Goal: Task Accomplishment & Management: Use online tool/utility

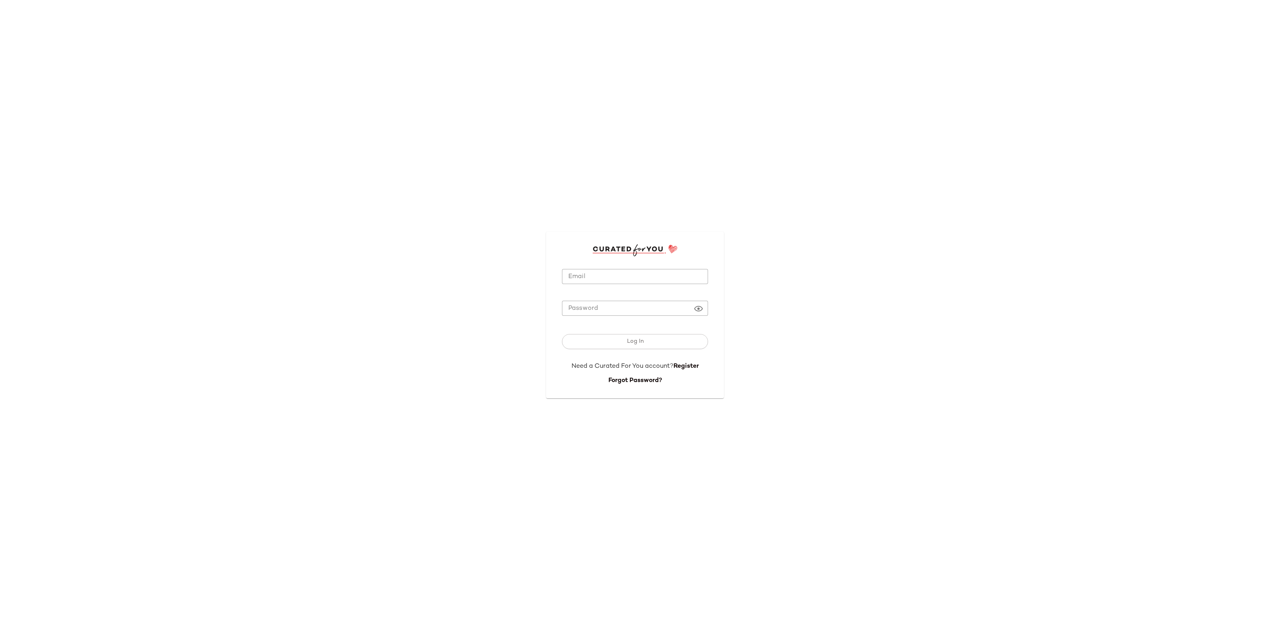
type input "**********"
click at [581, 286] on div at bounding box center [635, 288] width 146 height 9
click at [614, 345] on button "Log In" at bounding box center [635, 341] width 146 height 15
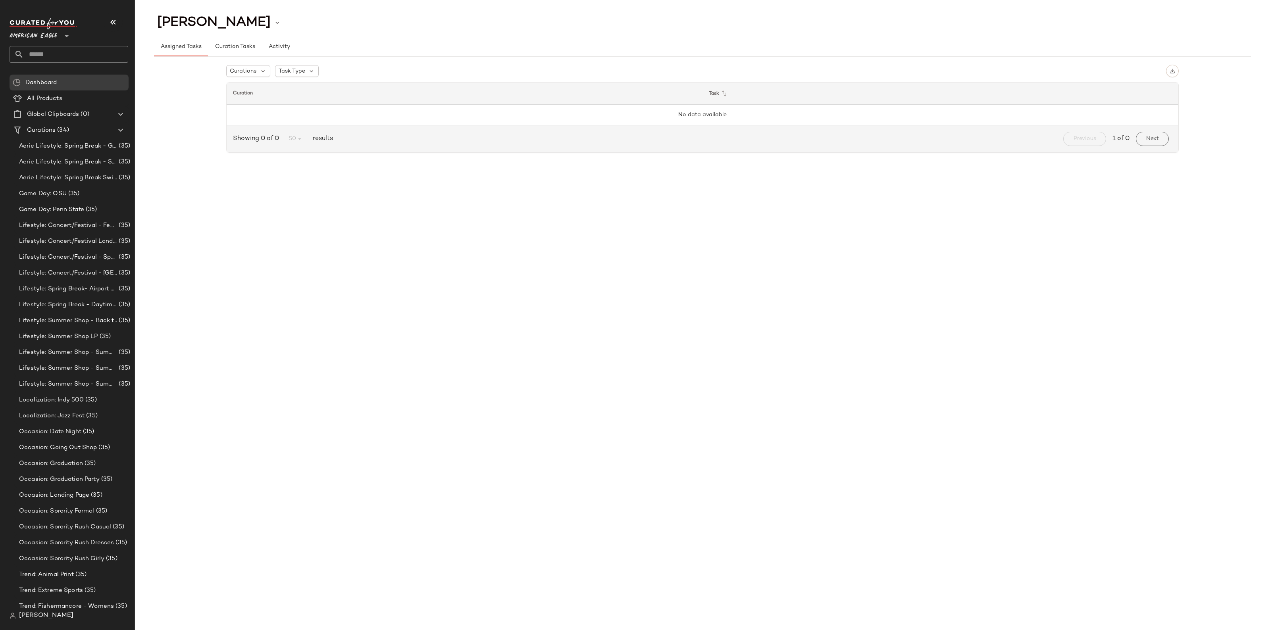
click at [60, 56] on input "text" at bounding box center [76, 54] width 104 height 17
type input "*"
click at [63, 34] on icon at bounding box center [67, 36] width 10 height 10
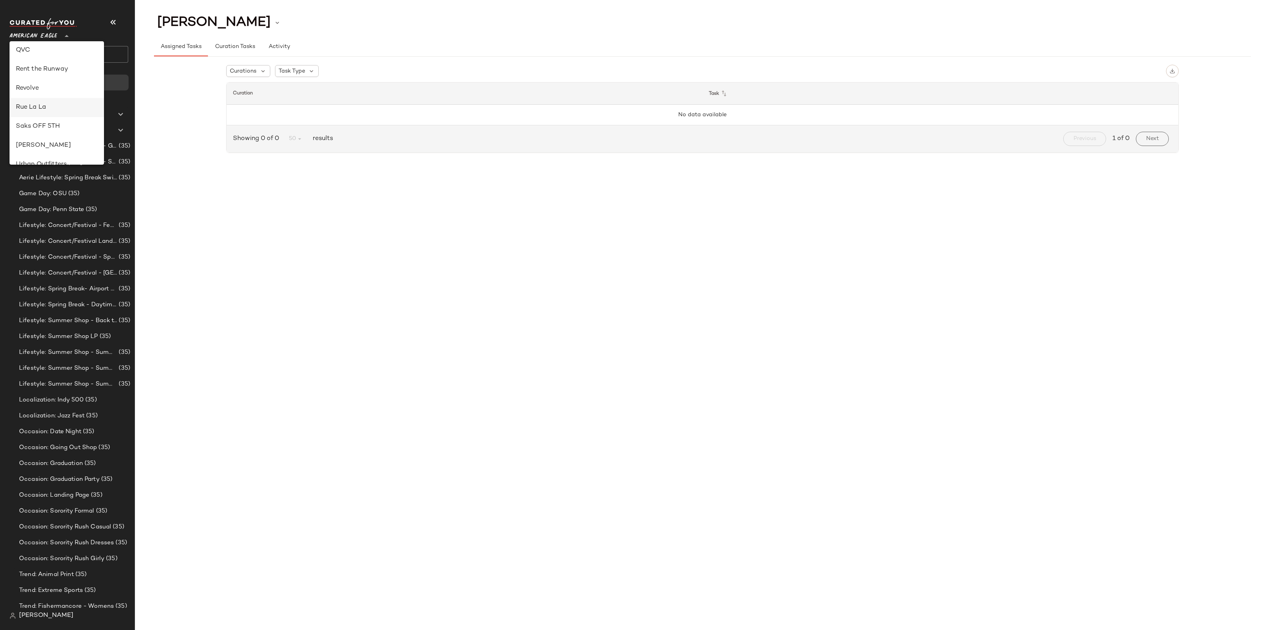
scroll to position [347, 0]
click at [41, 88] on div "Revolve" at bounding box center [57, 88] width 82 height 10
type input "**"
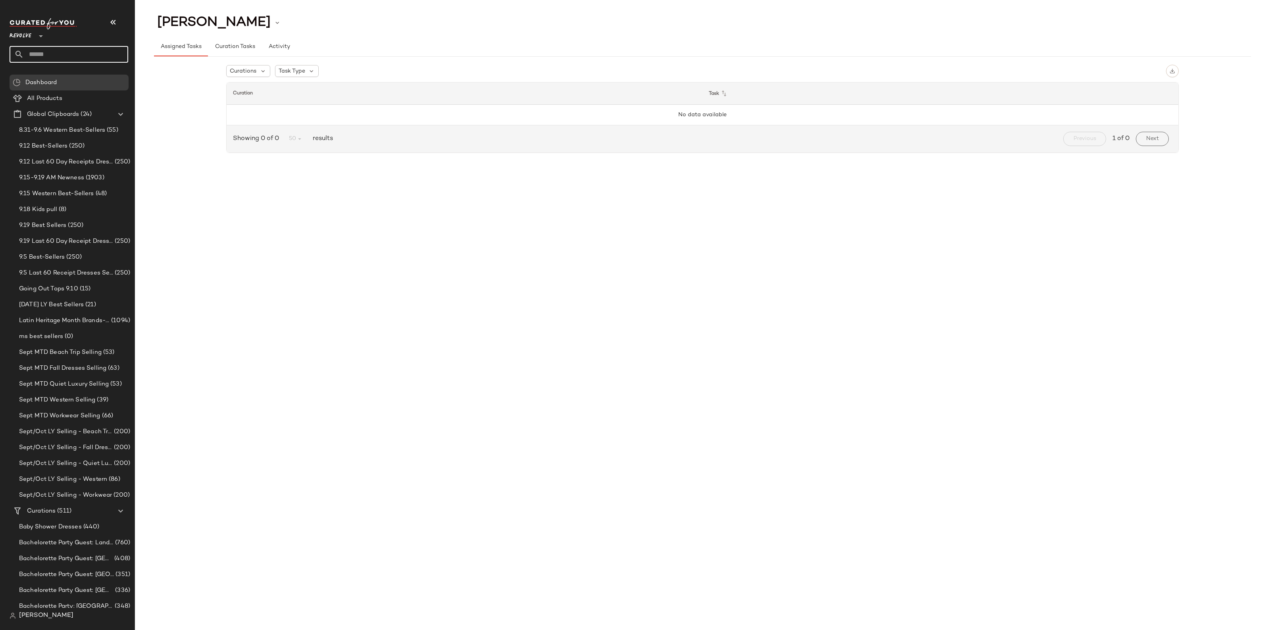
click at [60, 52] on input "text" at bounding box center [76, 54] width 104 height 17
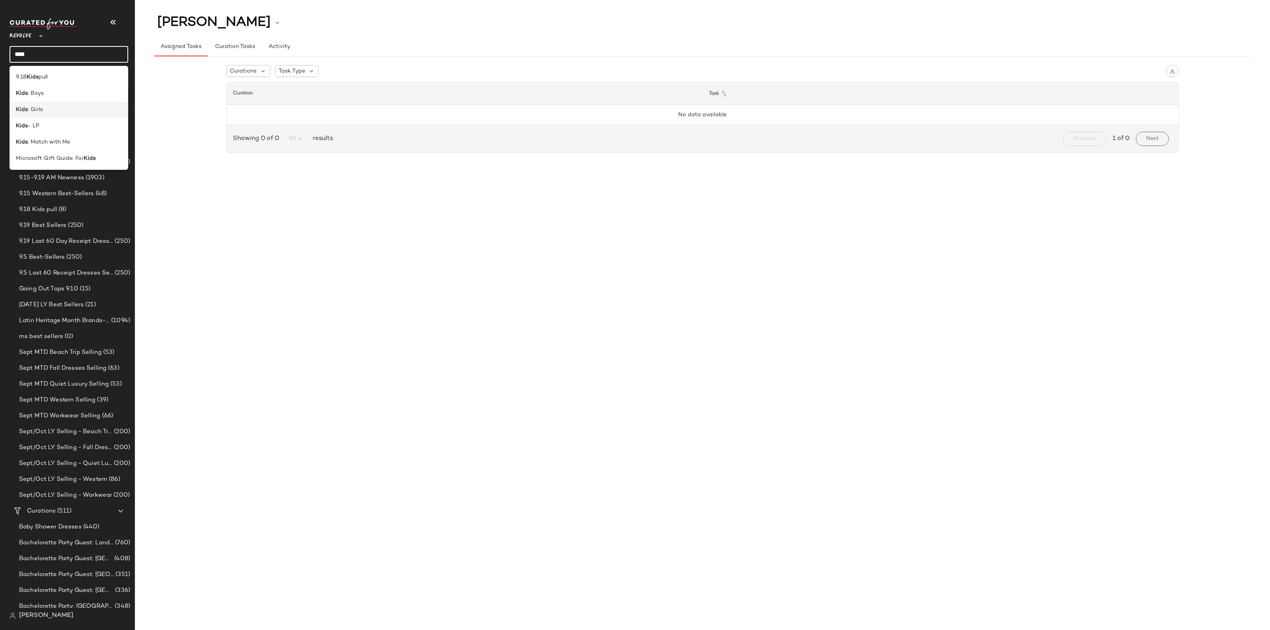
type input "****"
click at [57, 112] on div "Kids : Girls" at bounding box center [69, 110] width 106 height 8
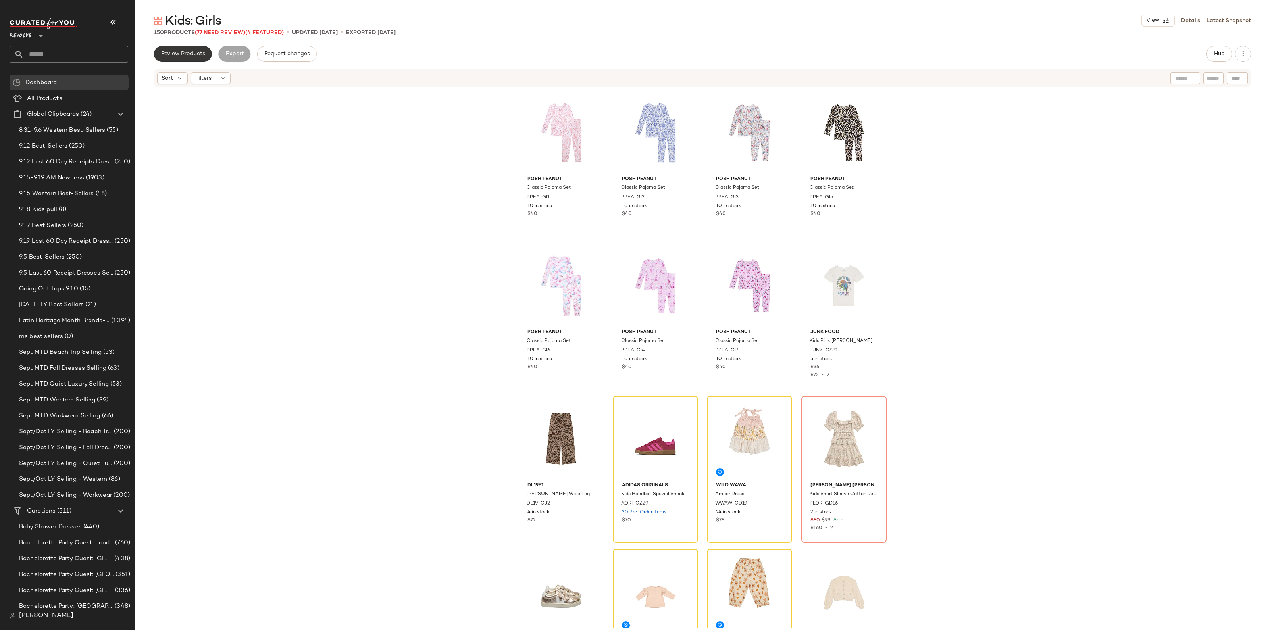
click at [171, 60] on button "Review Products" at bounding box center [183, 54] width 58 height 16
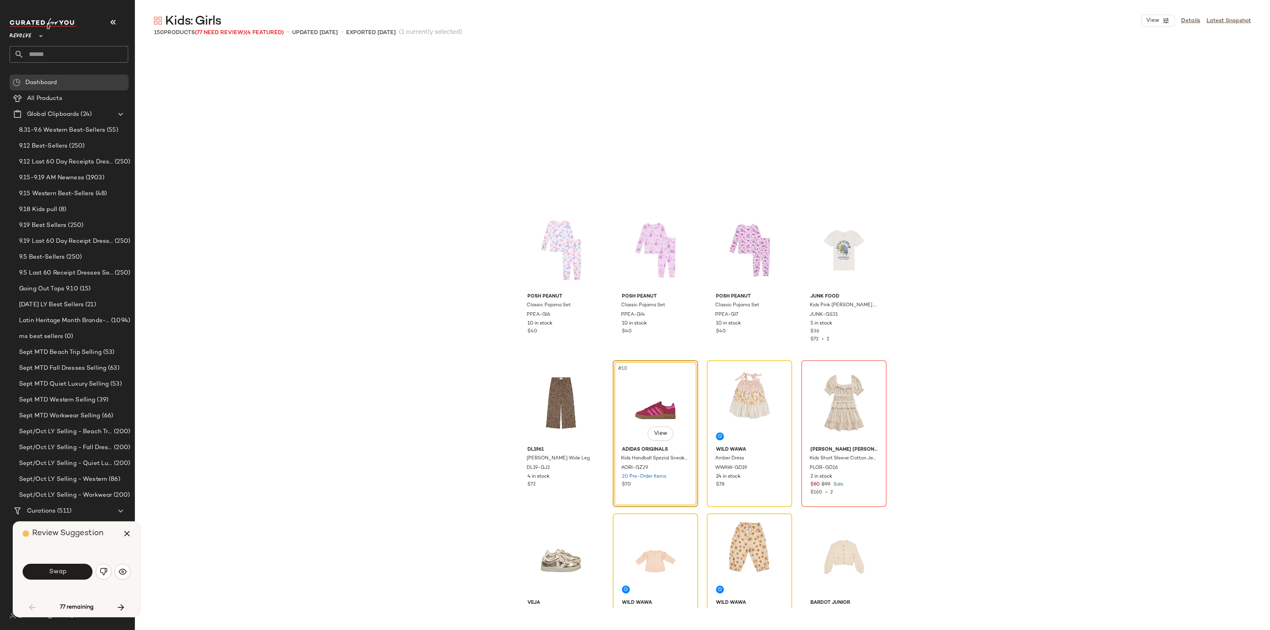
scroll to position [160, 0]
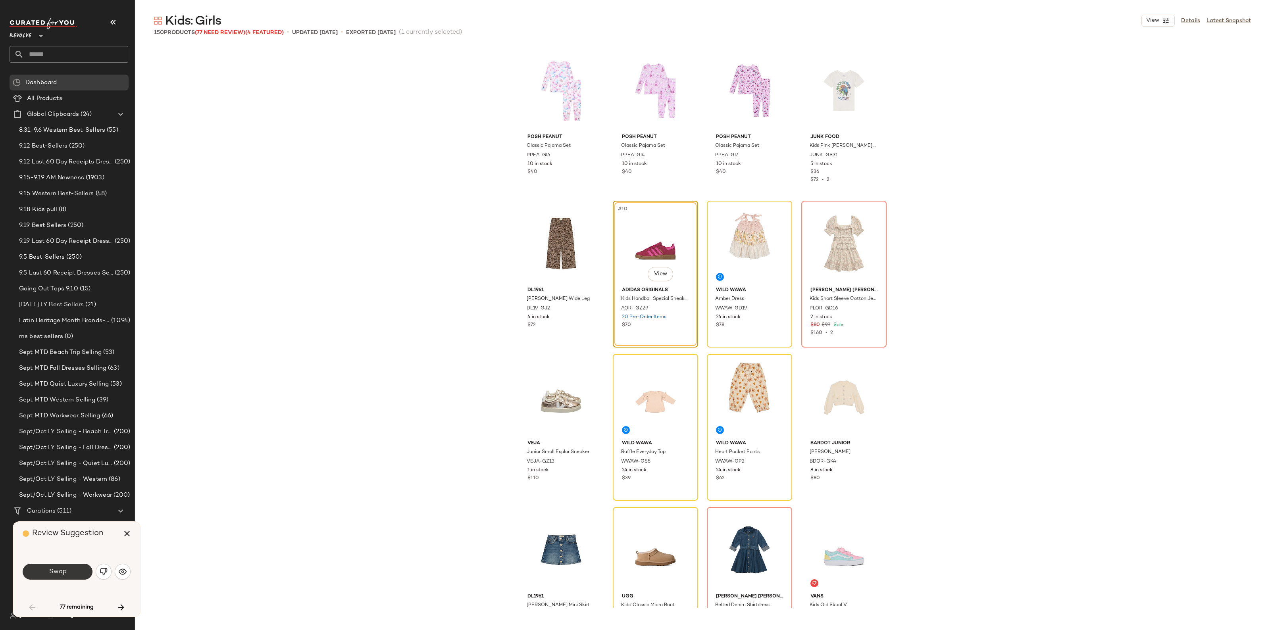
click at [50, 564] on button "Swap" at bounding box center [58, 572] width 70 height 16
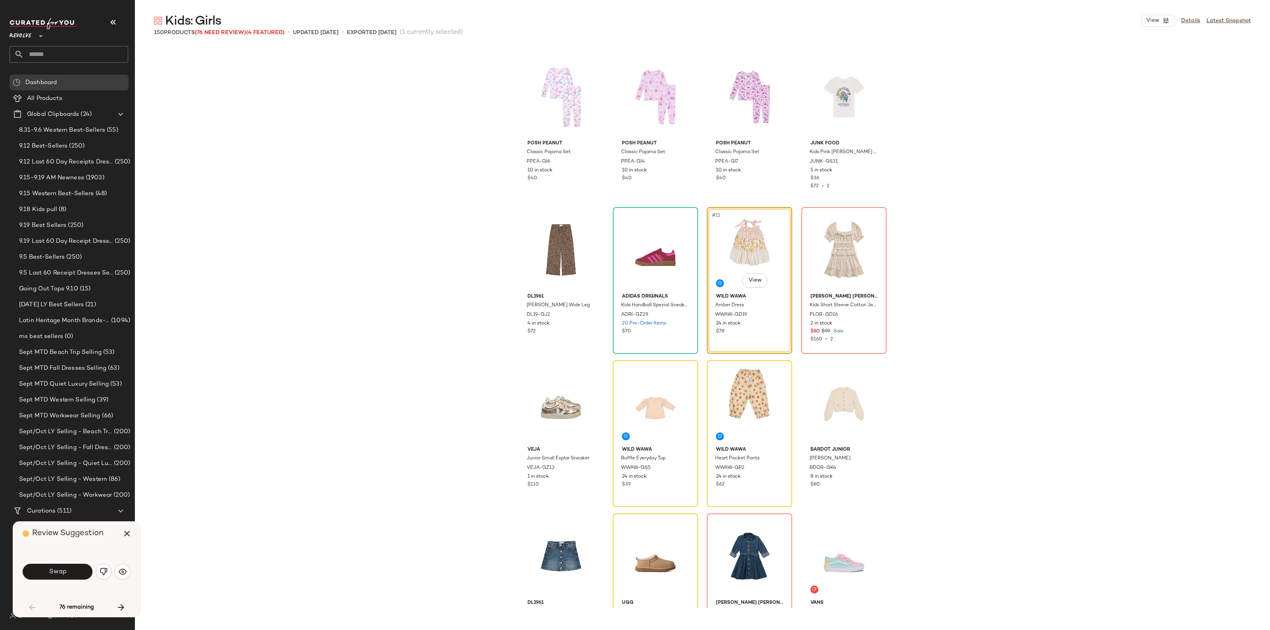
click at [61, 574] on span "Swap" at bounding box center [57, 572] width 18 height 8
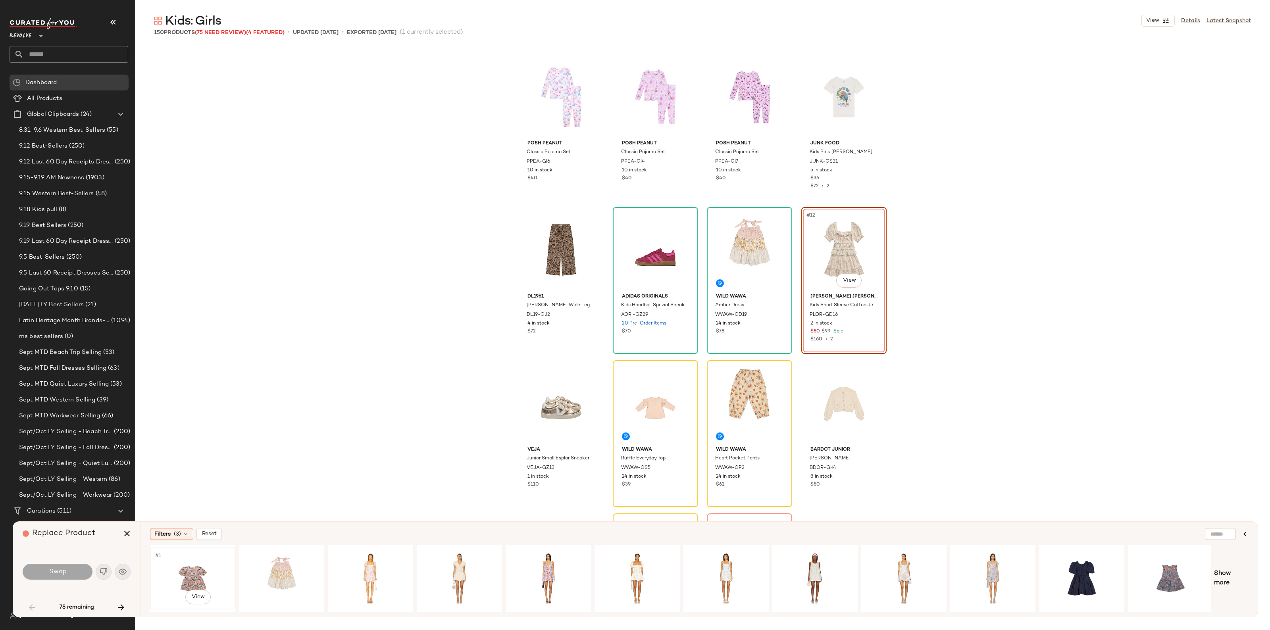
click at [173, 576] on div "#1 View" at bounding box center [193, 579] width 80 height 56
click at [52, 578] on button "Swap" at bounding box center [58, 572] width 70 height 16
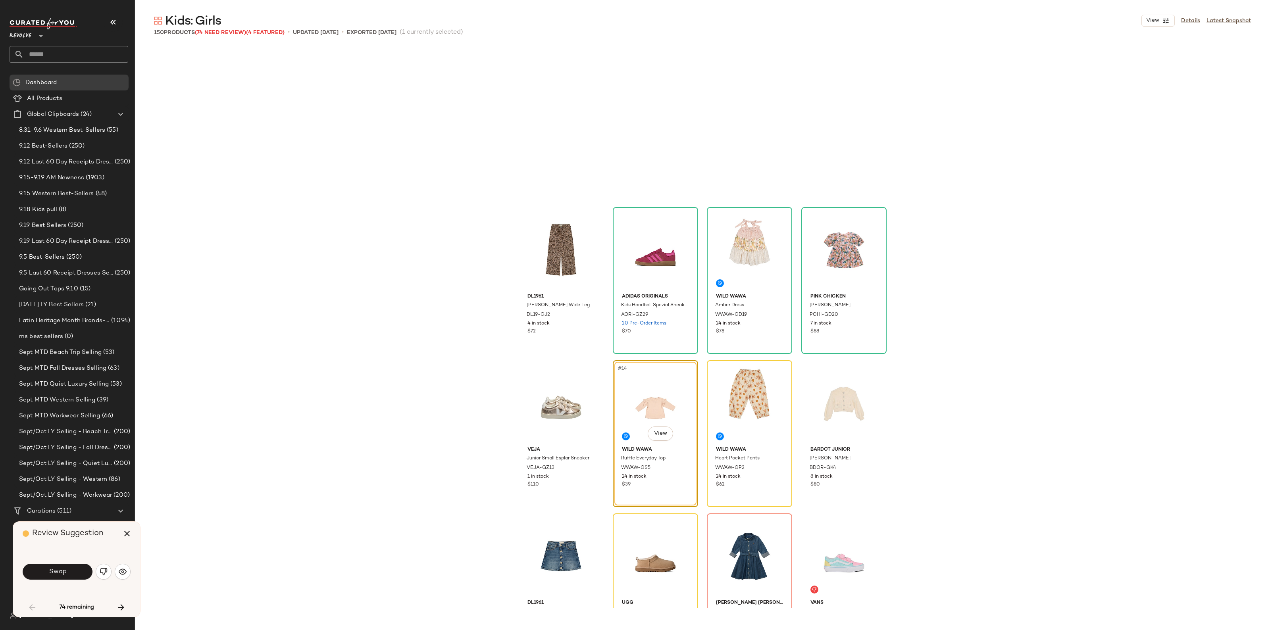
scroll to position [306, 0]
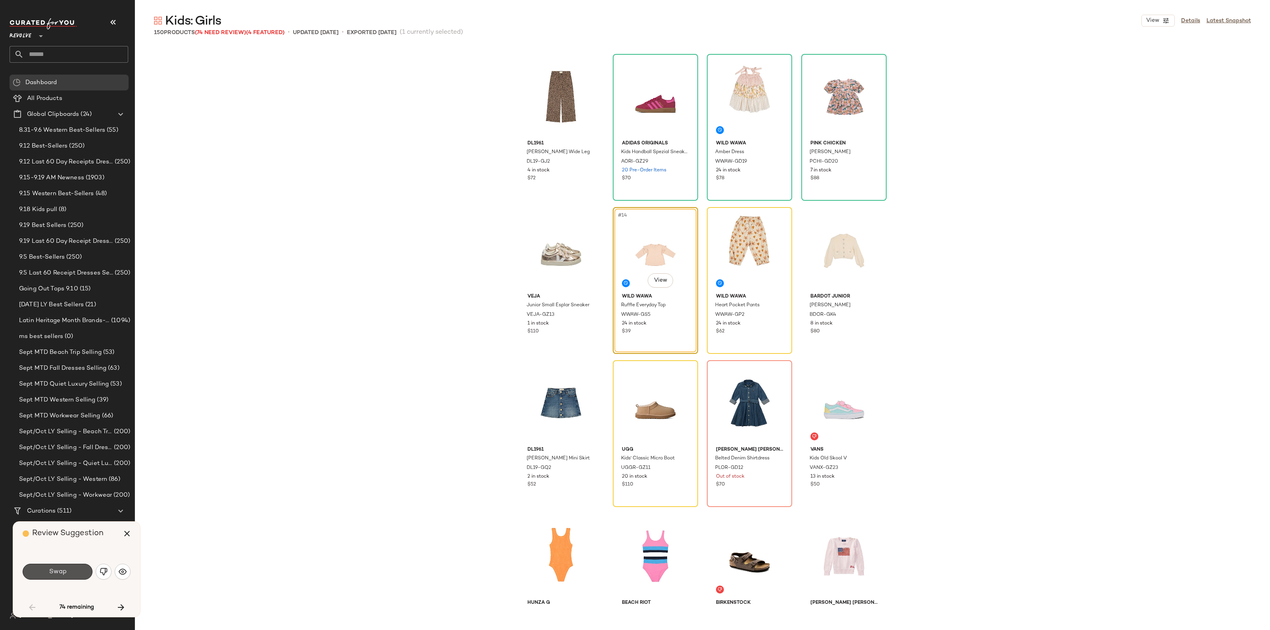
click at [52, 578] on button "Swap" at bounding box center [58, 572] width 70 height 16
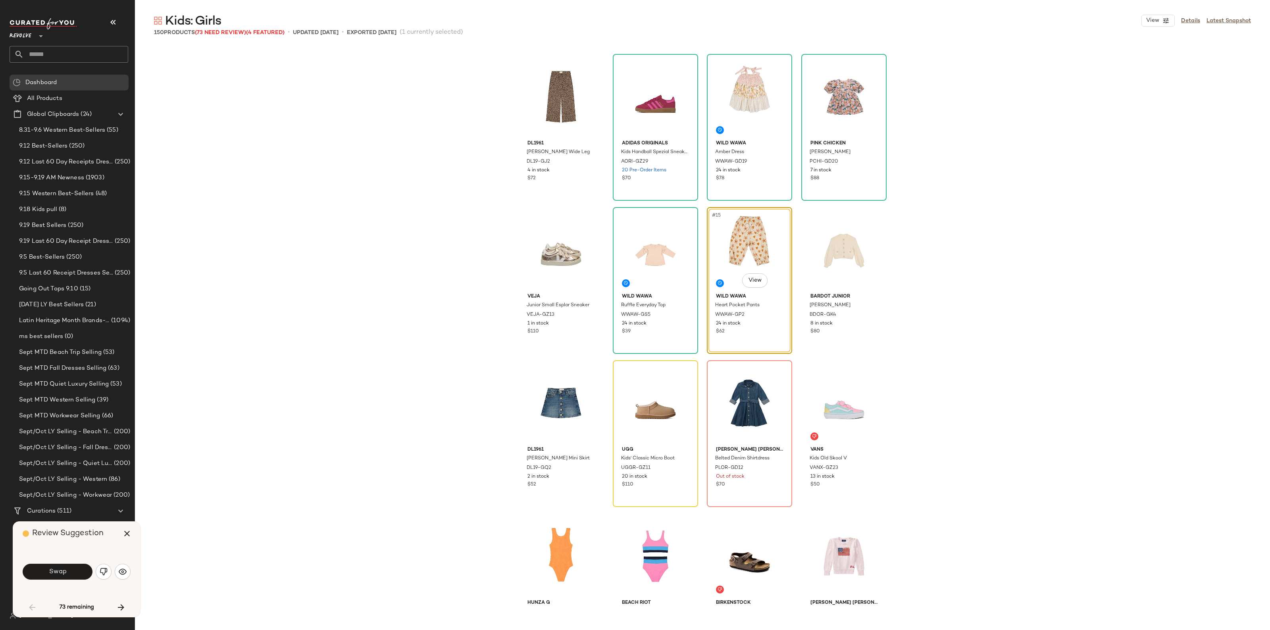
click at [58, 576] on span "Swap" at bounding box center [57, 572] width 18 height 8
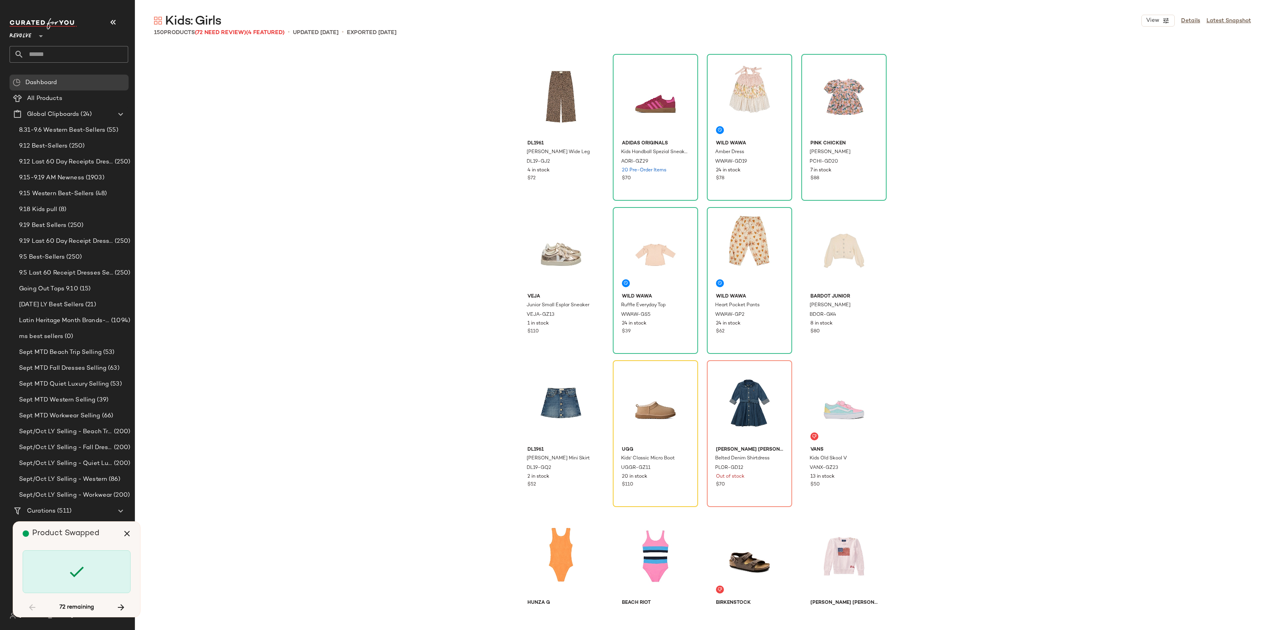
scroll to position [459, 0]
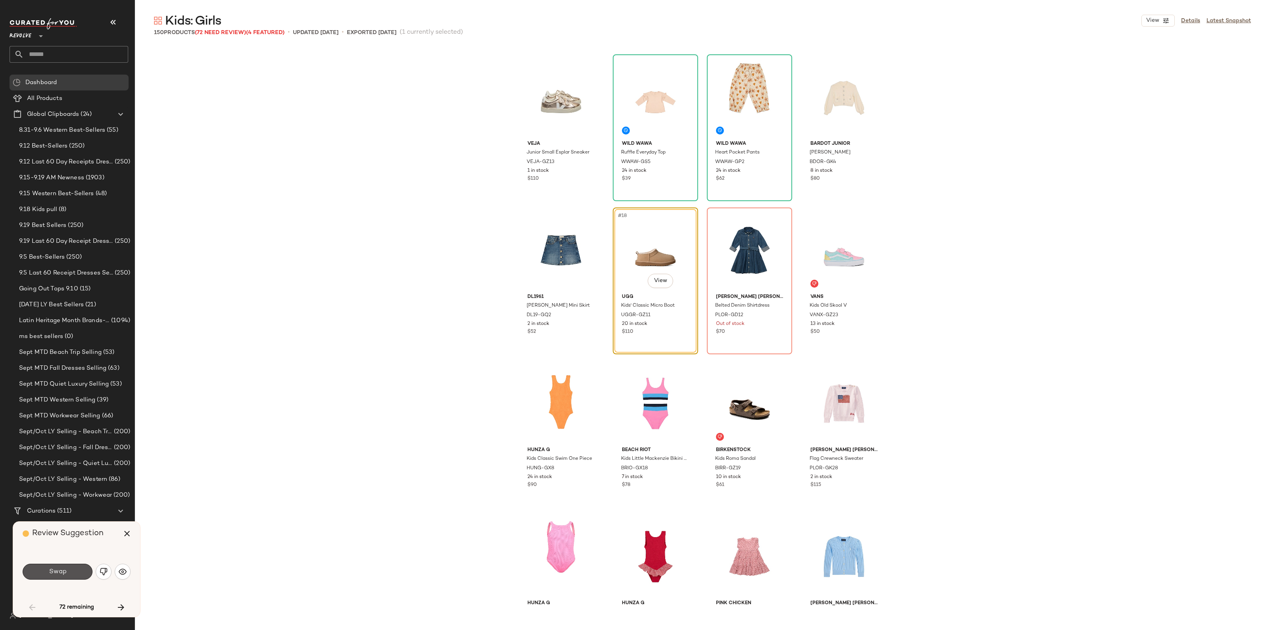
click at [58, 576] on span "Swap" at bounding box center [57, 572] width 18 height 8
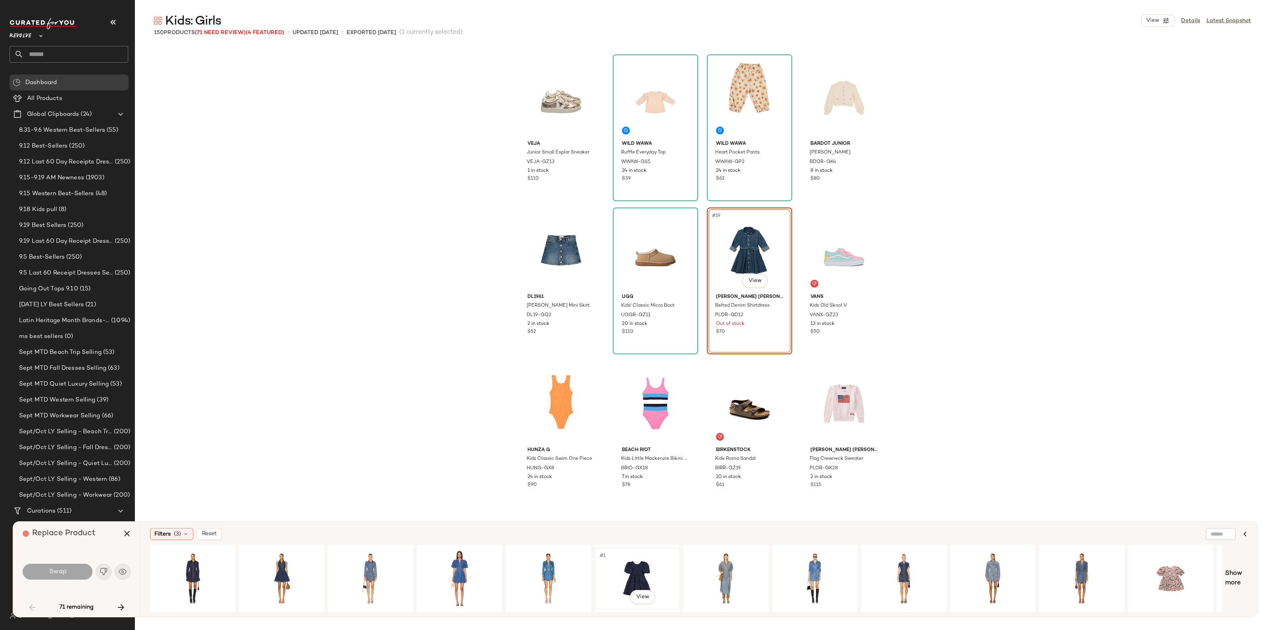
click at [640, 577] on div "#1 View" at bounding box center [637, 579] width 80 height 56
click at [68, 566] on button "Swap" at bounding box center [58, 572] width 70 height 16
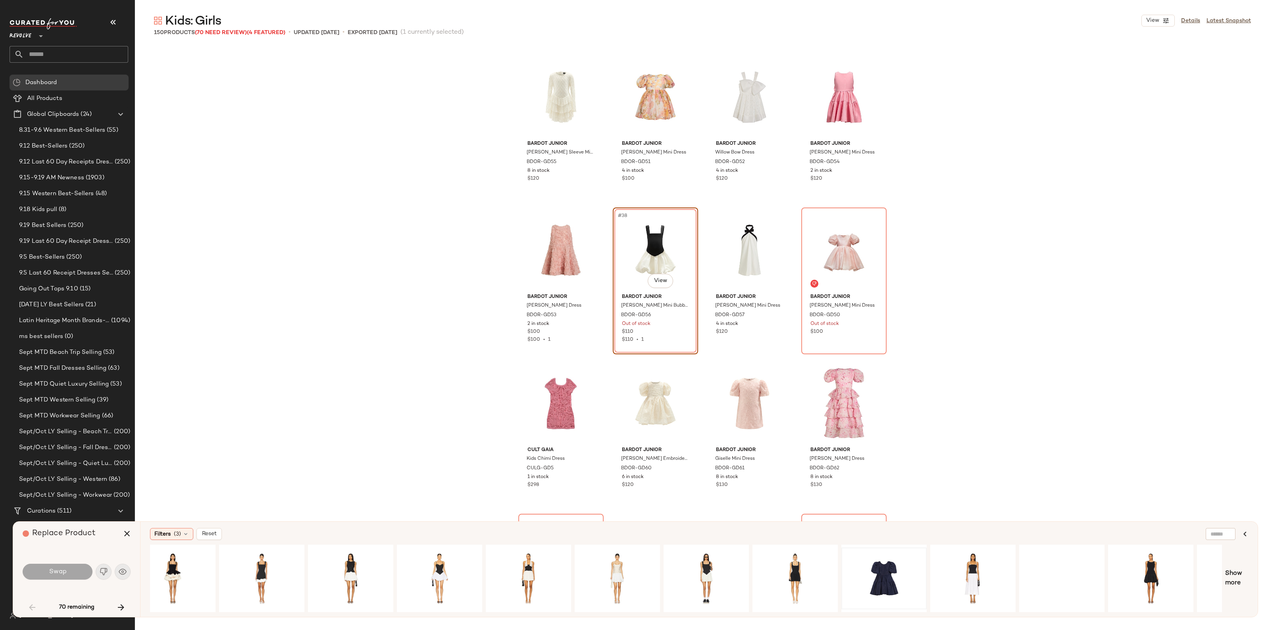
scroll to position [0, 376]
click at [887, 578] on div "#1 View" at bounding box center [884, 579] width 80 height 56
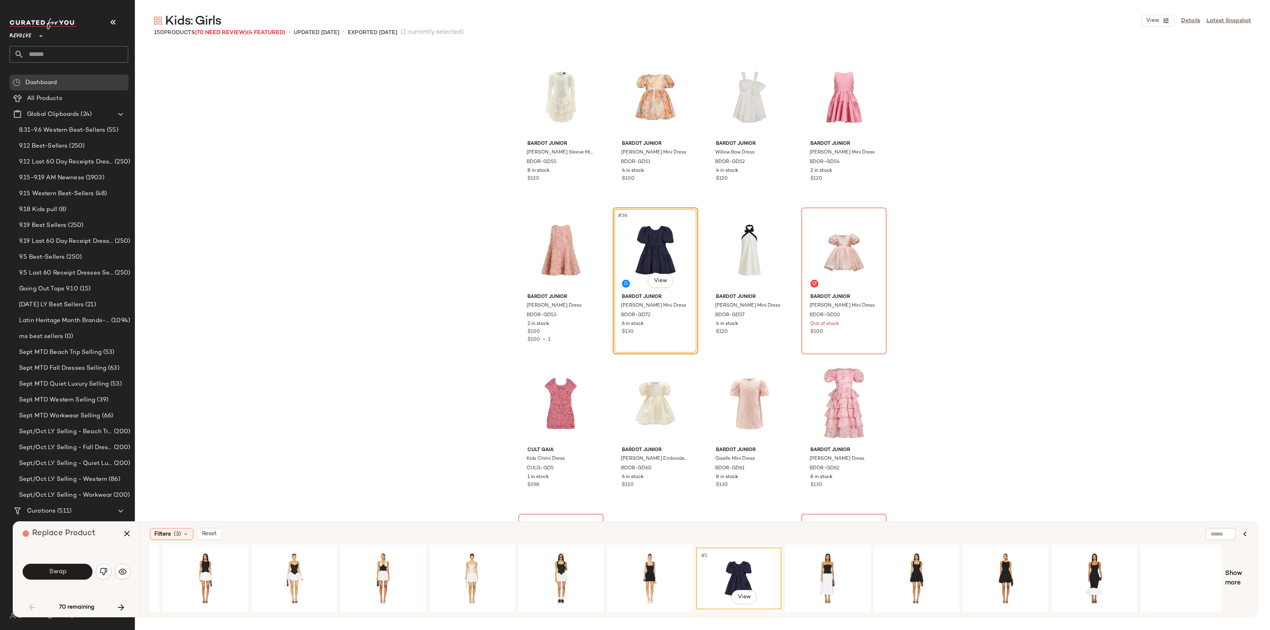
scroll to position [0, 524]
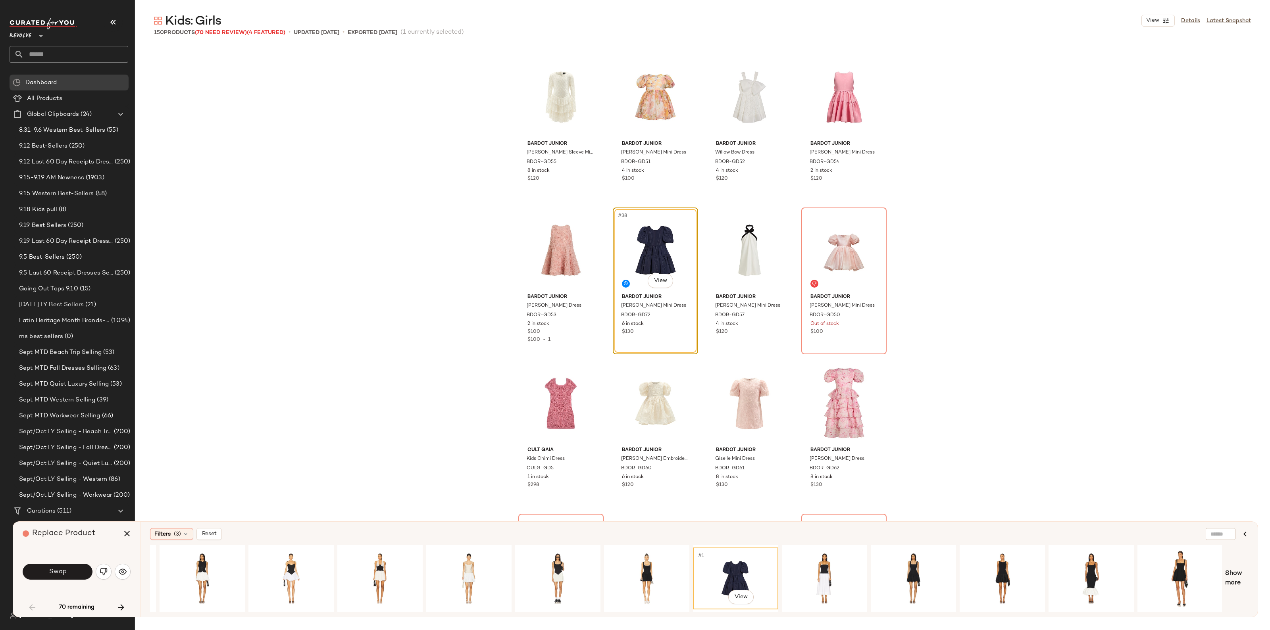
click at [1259, 578] on div "Bardot Junior Andi Long Sleeve Mini Dress BDOR-GD55 8 in stock $120 Bardot Juni…" at bounding box center [702, 327] width 1135 height 562
click at [1227, 584] on span "Show more" at bounding box center [1236, 578] width 23 height 19
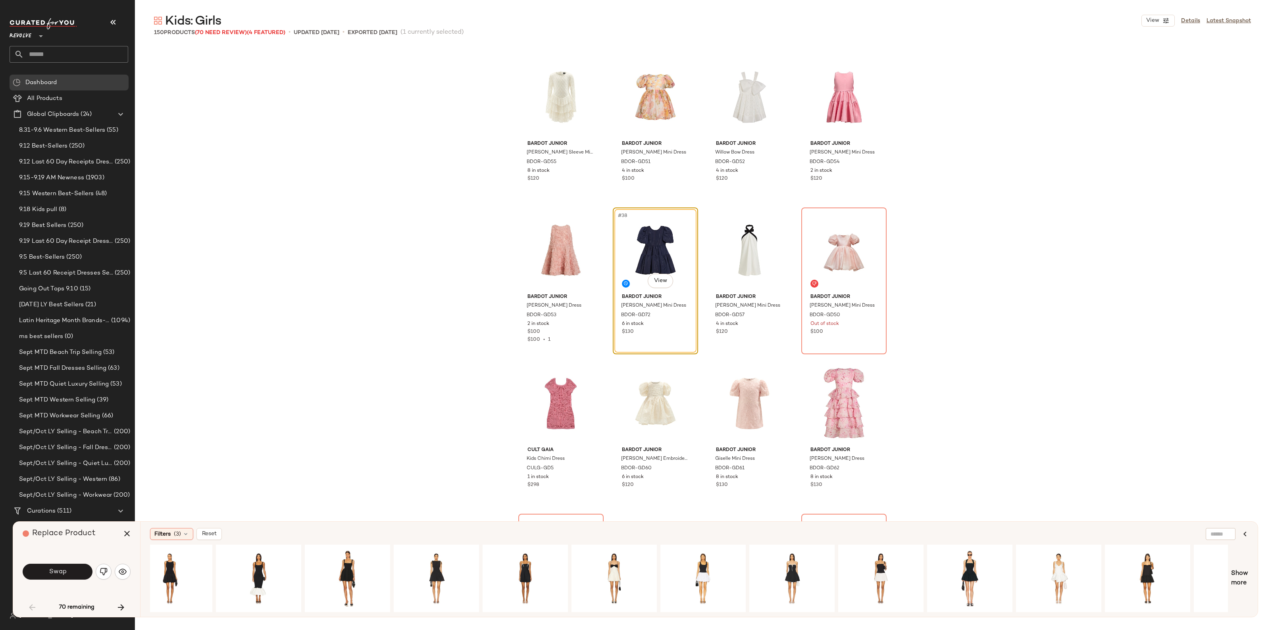
scroll to position [0, 1407]
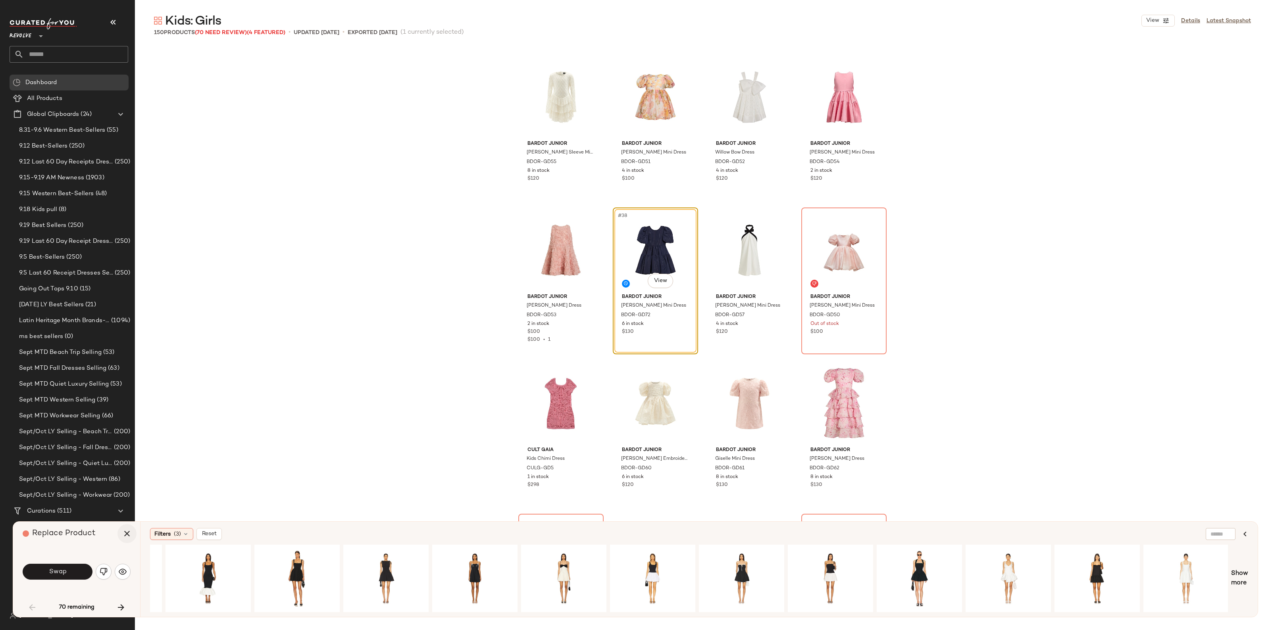
click at [126, 533] on icon "button" at bounding box center [127, 534] width 10 height 10
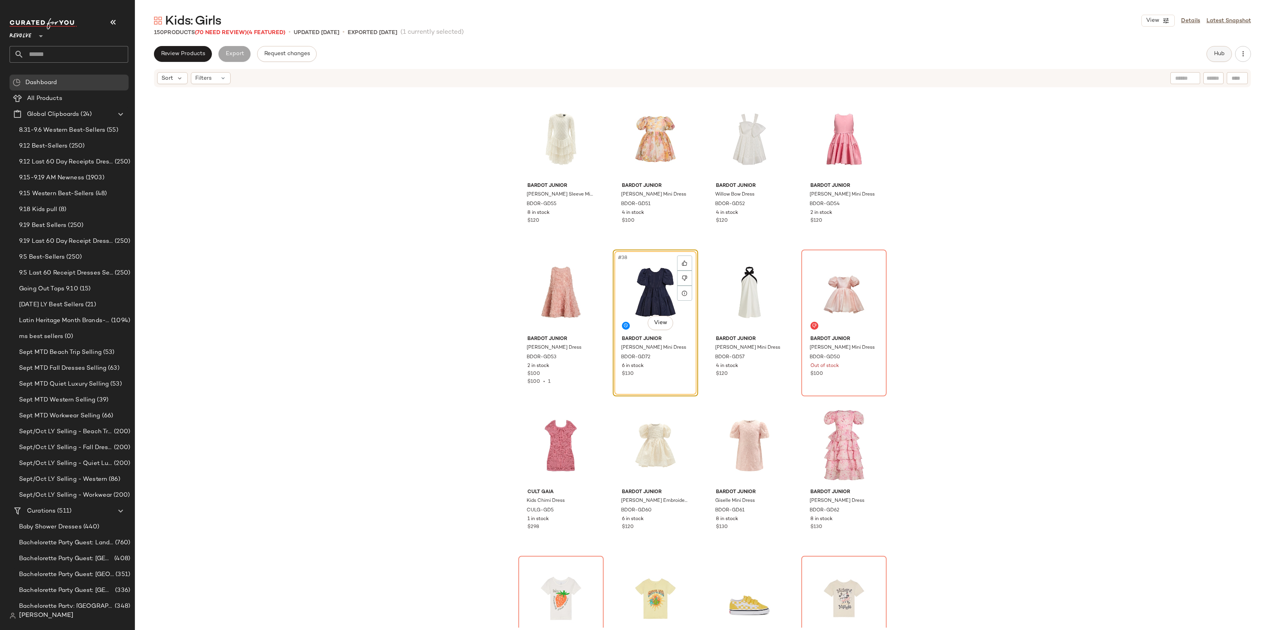
click at [1227, 58] on button "Hub" at bounding box center [1219, 54] width 25 height 16
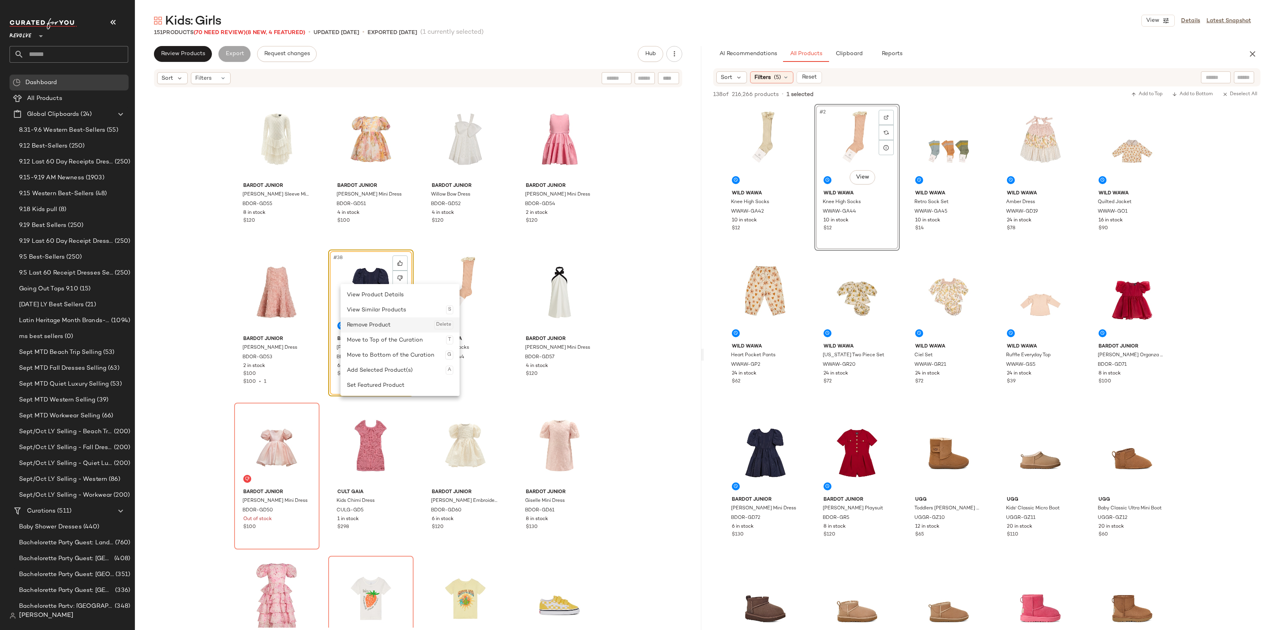
click at [385, 330] on div "Remove Product Delete" at bounding box center [400, 325] width 106 height 15
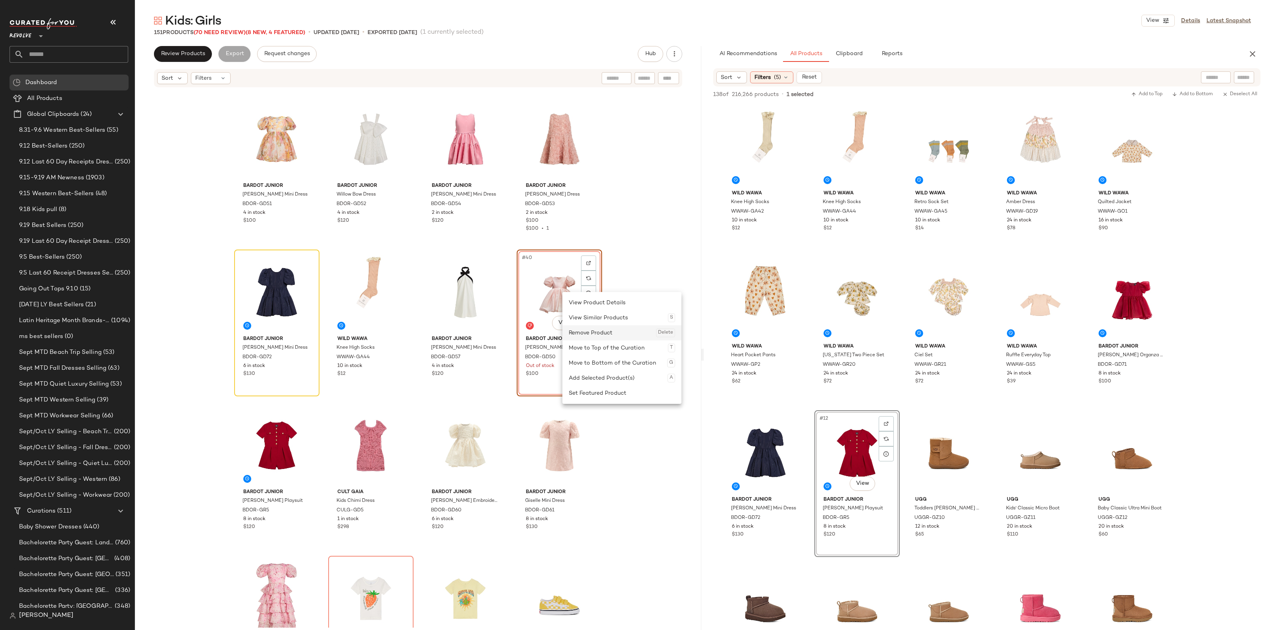
click at [587, 329] on div "Remove Product Delete" at bounding box center [622, 332] width 106 height 15
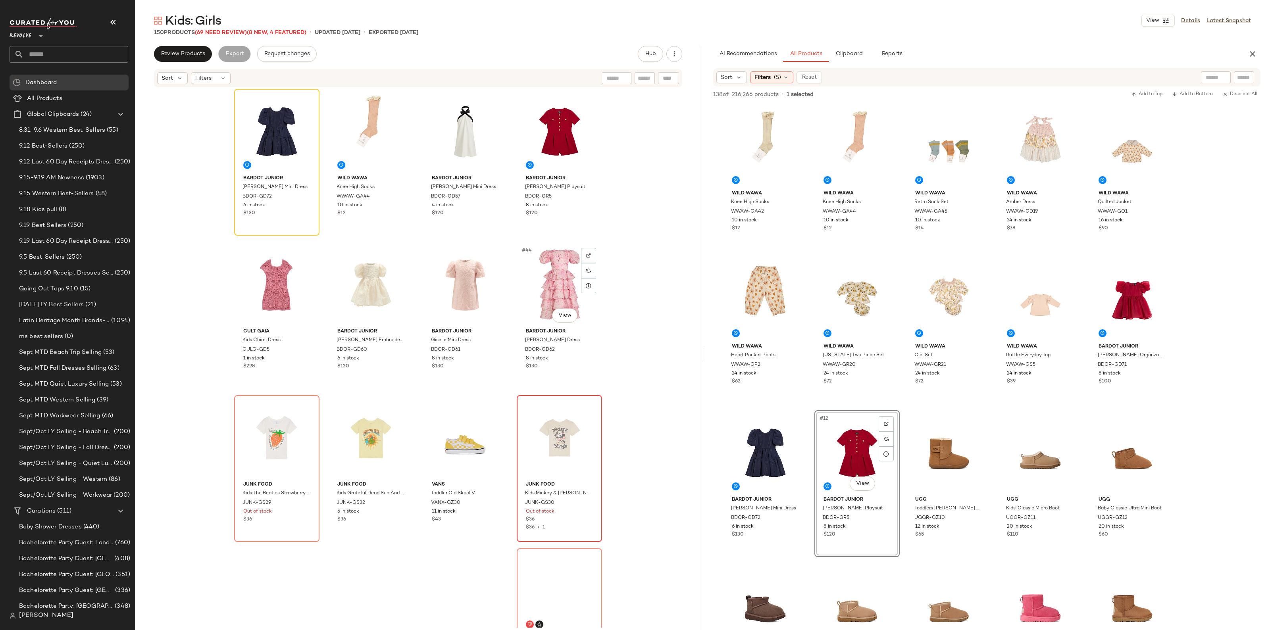
scroll to position [1473, 0]
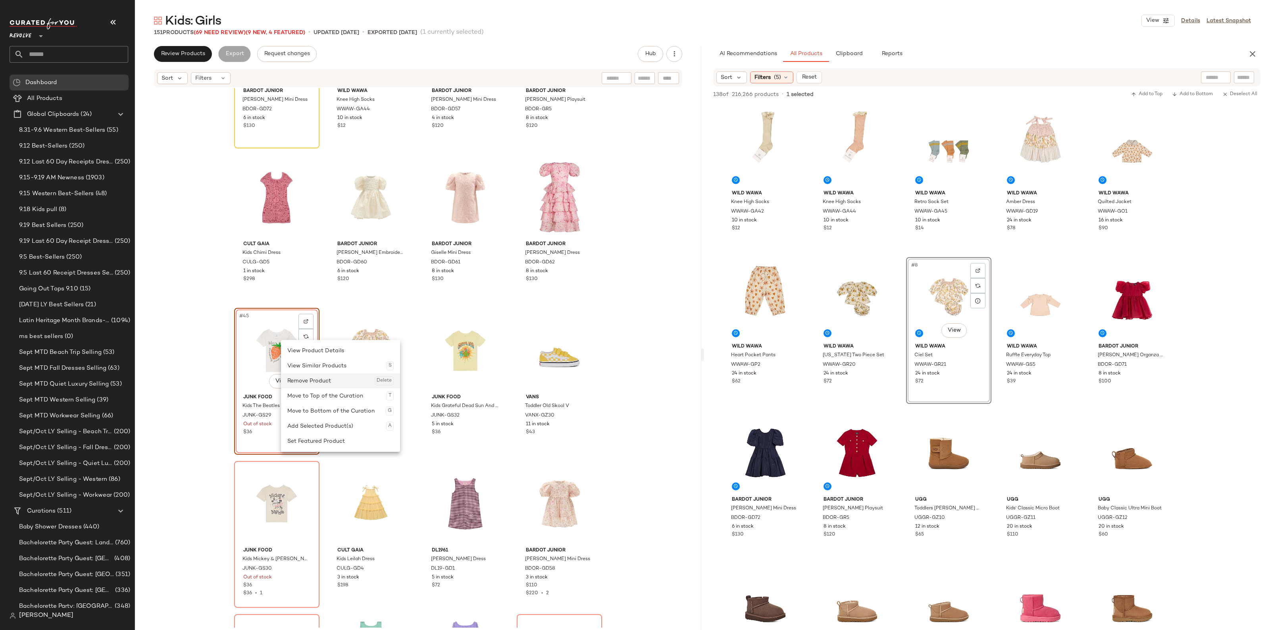
click at [308, 386] on div "Remove Product Delete" at bounding box center [340, 381] width 106 height 15
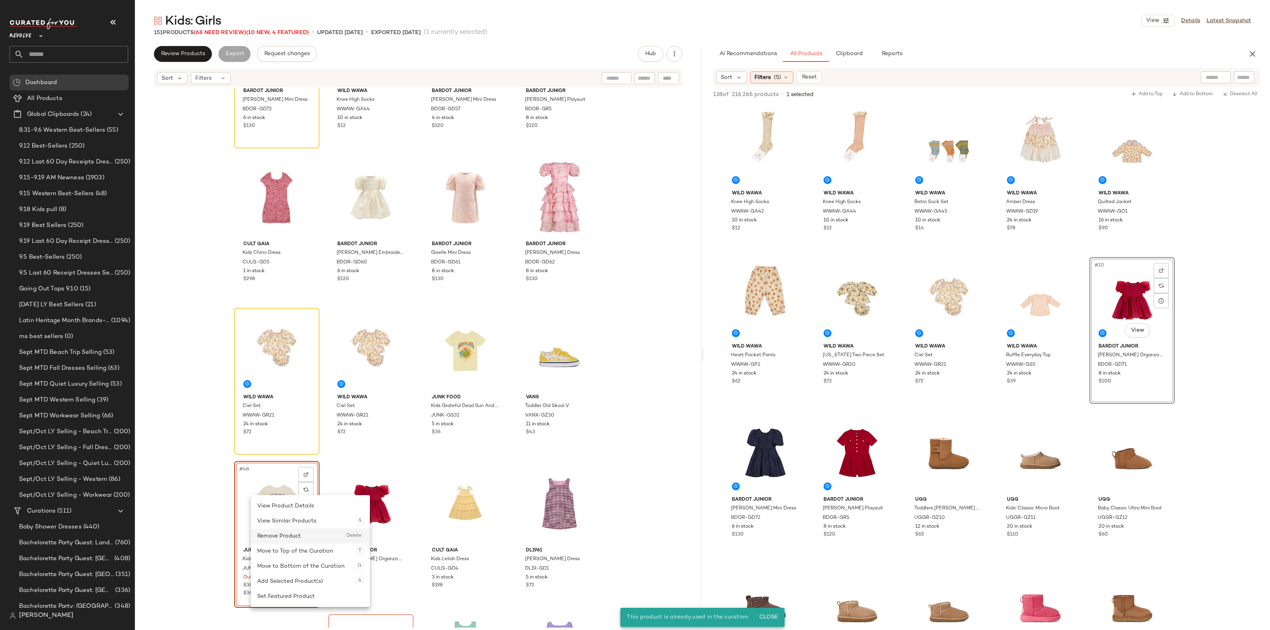
click at [281, 534] on div "Remove Product Delete" at bounding box center [310, 536] width 106 height 15
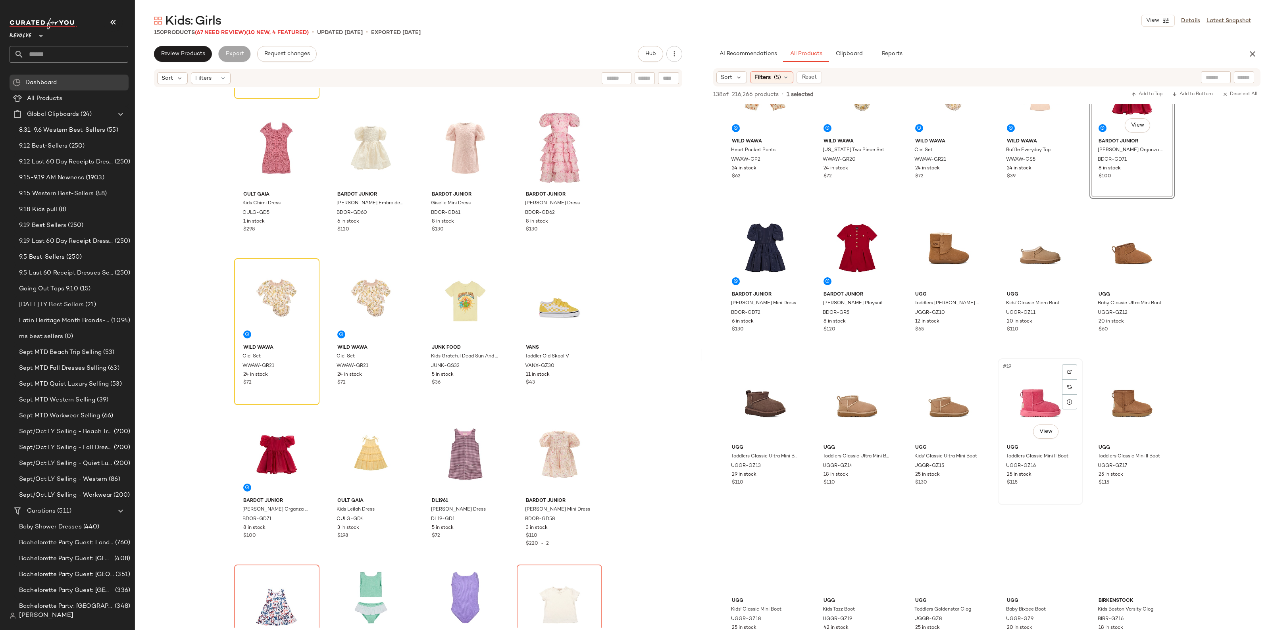
scroll to position [248, 0]
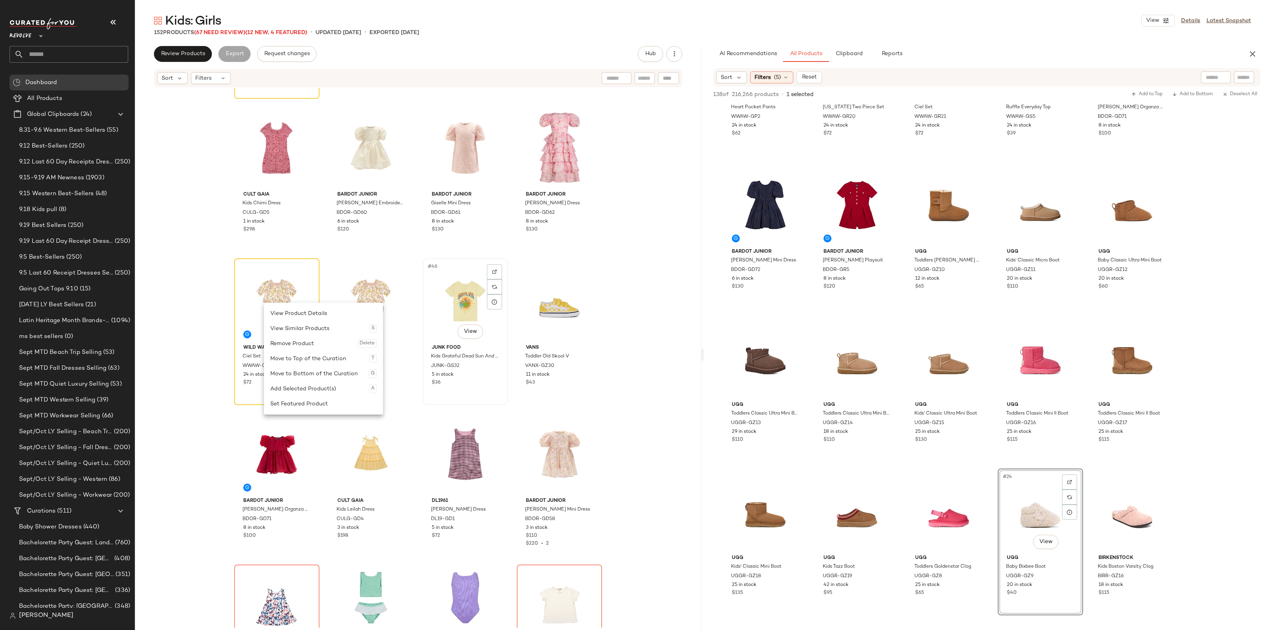
click at [433, 379] on span "$36" at bounding box center [436, 382] width 9 height 7
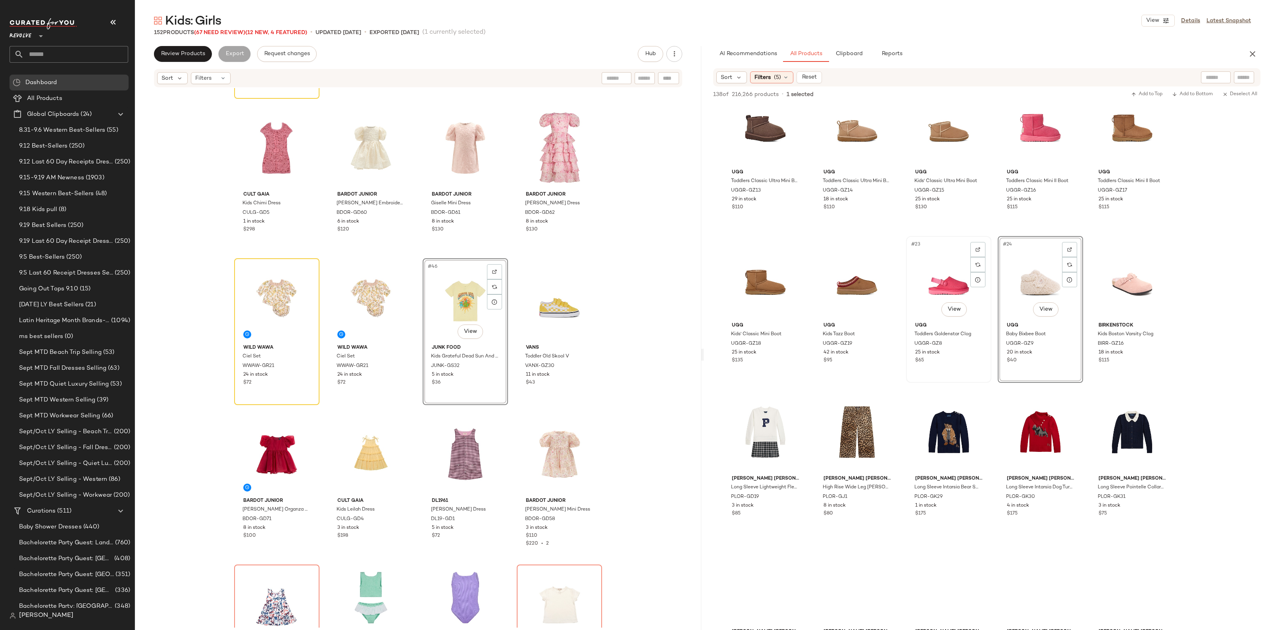
scroll to position [496, 0]
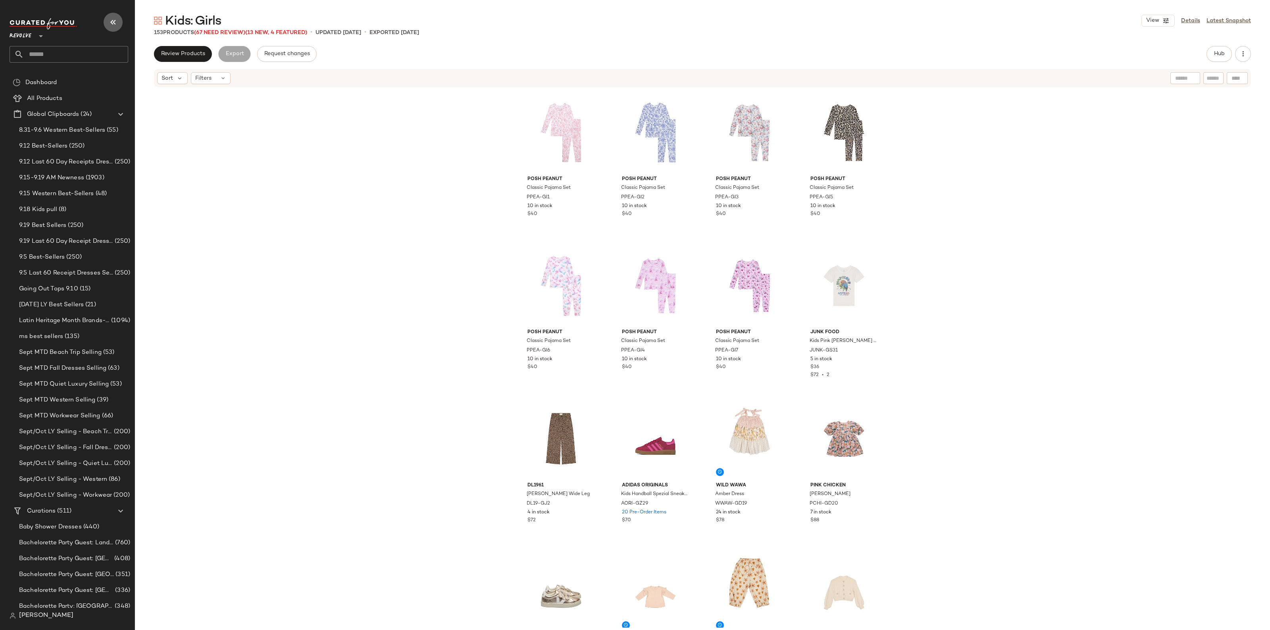
click at [110, 23] on icon "button" at bounding box center [113, 22] width 10 height 10
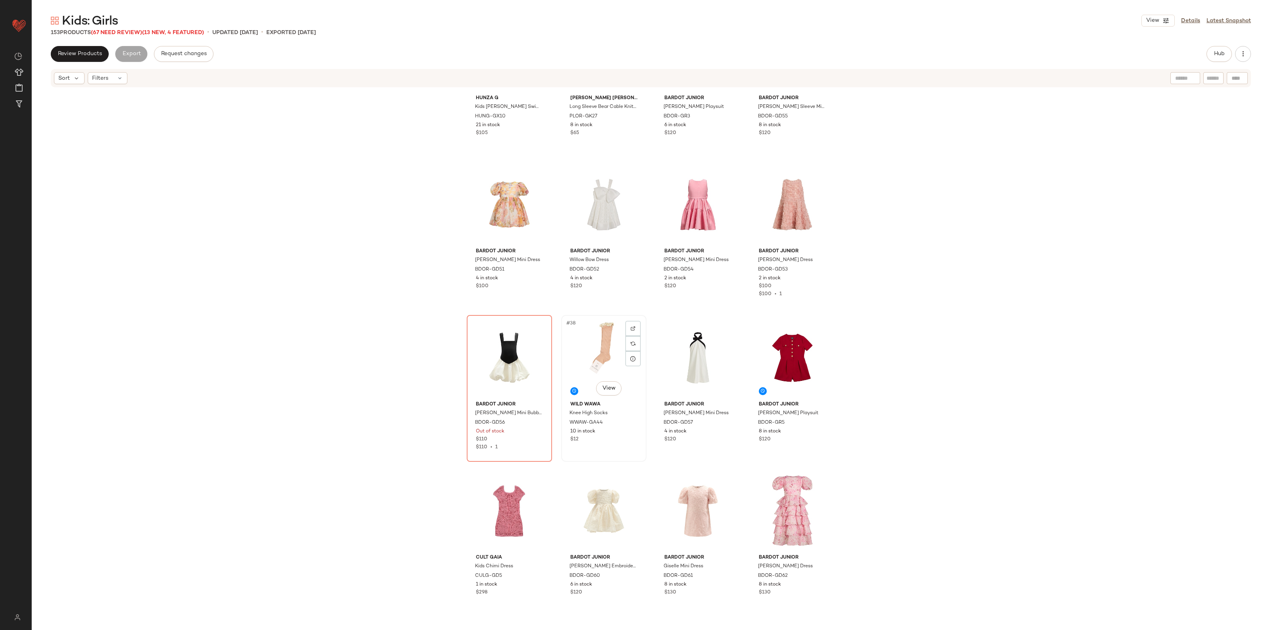
scroll to position [1197, 0]
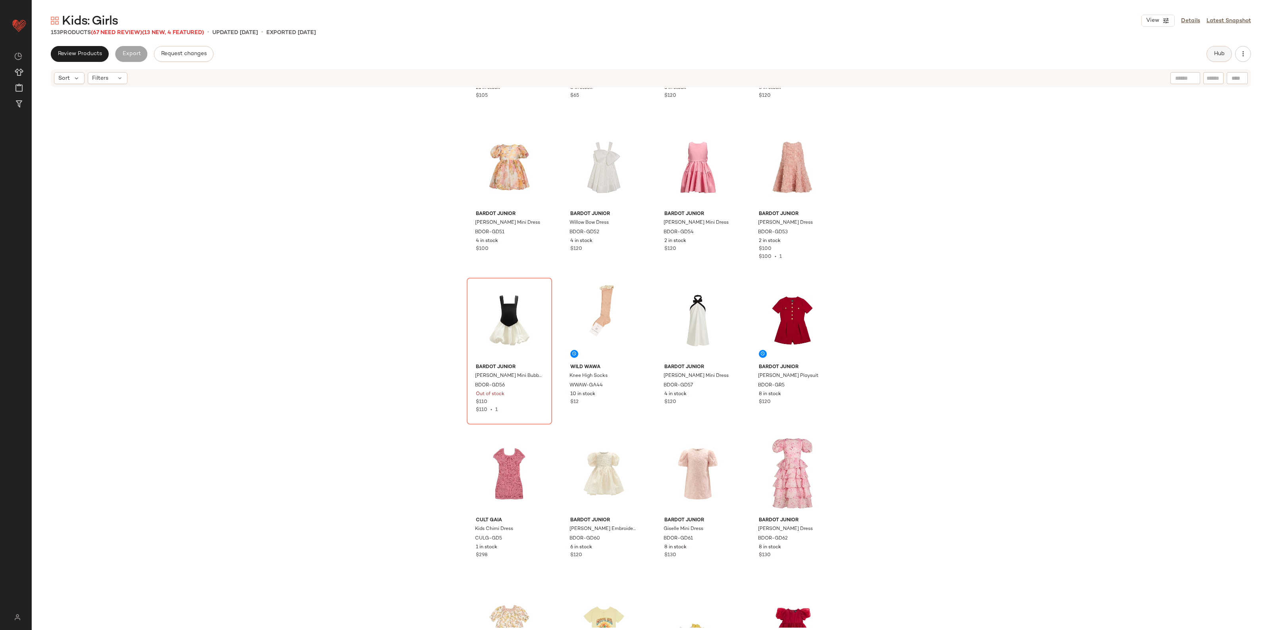
click at [1216, 51] on span "Hub" at bounding box center [1219, 54] width 11 height 6
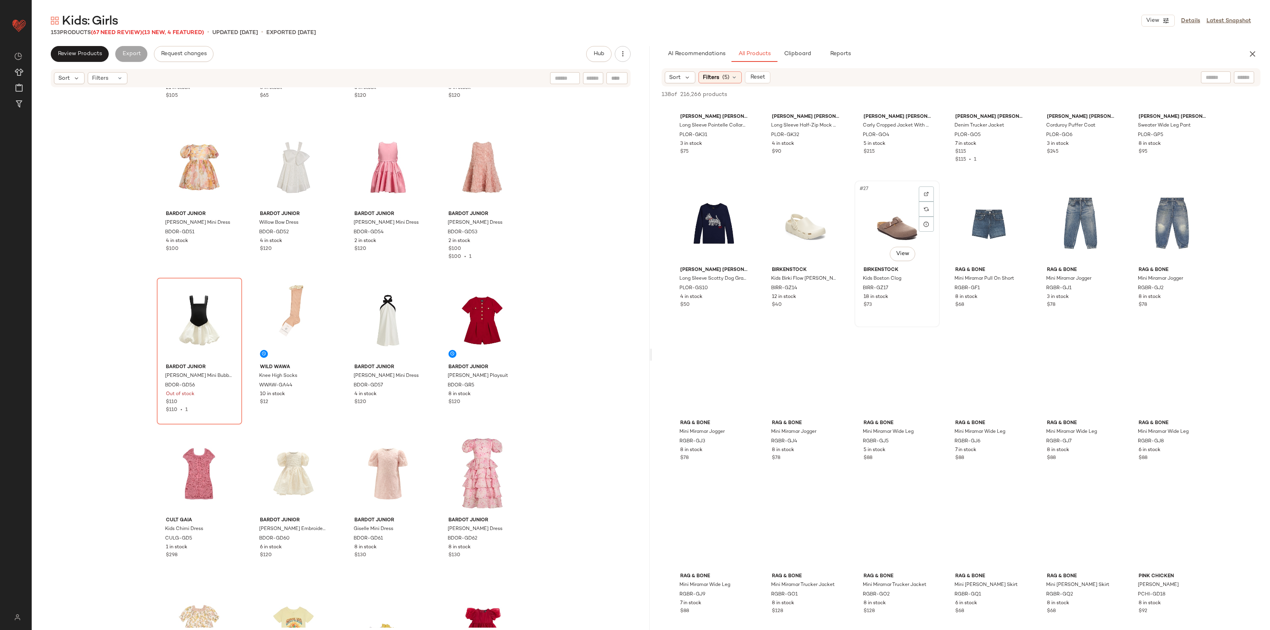
scroll to position [546, 0]
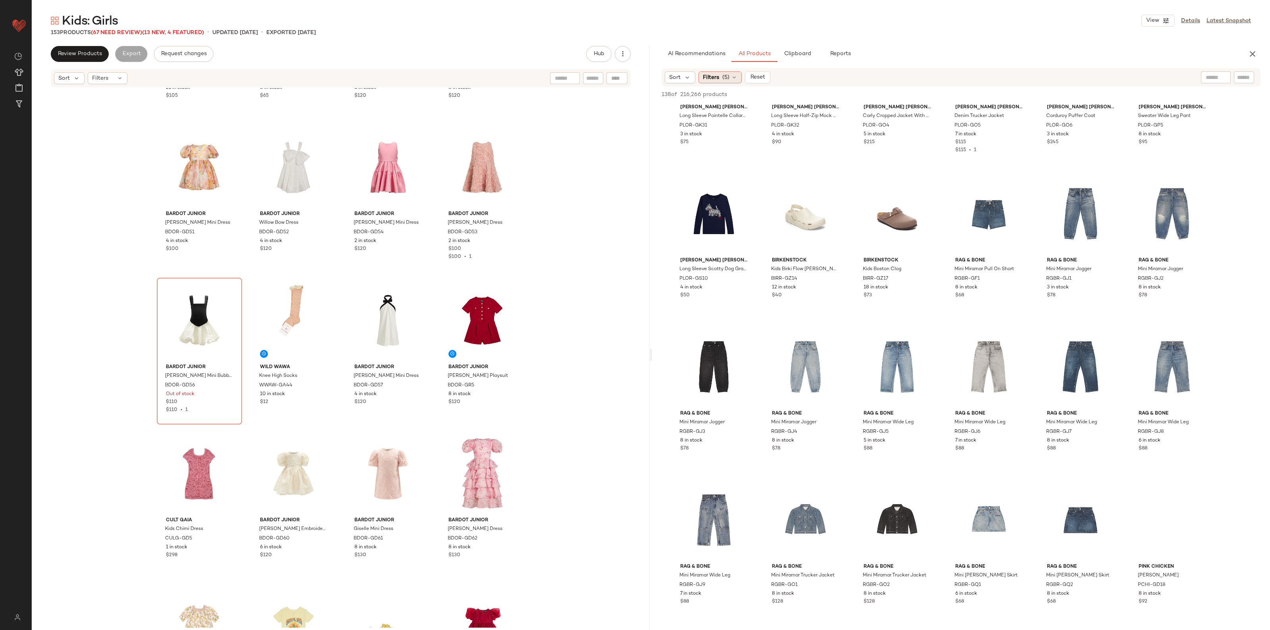
click at [723, 74] on span "(5)" at bounding box center [725, 77] width 7 height 8
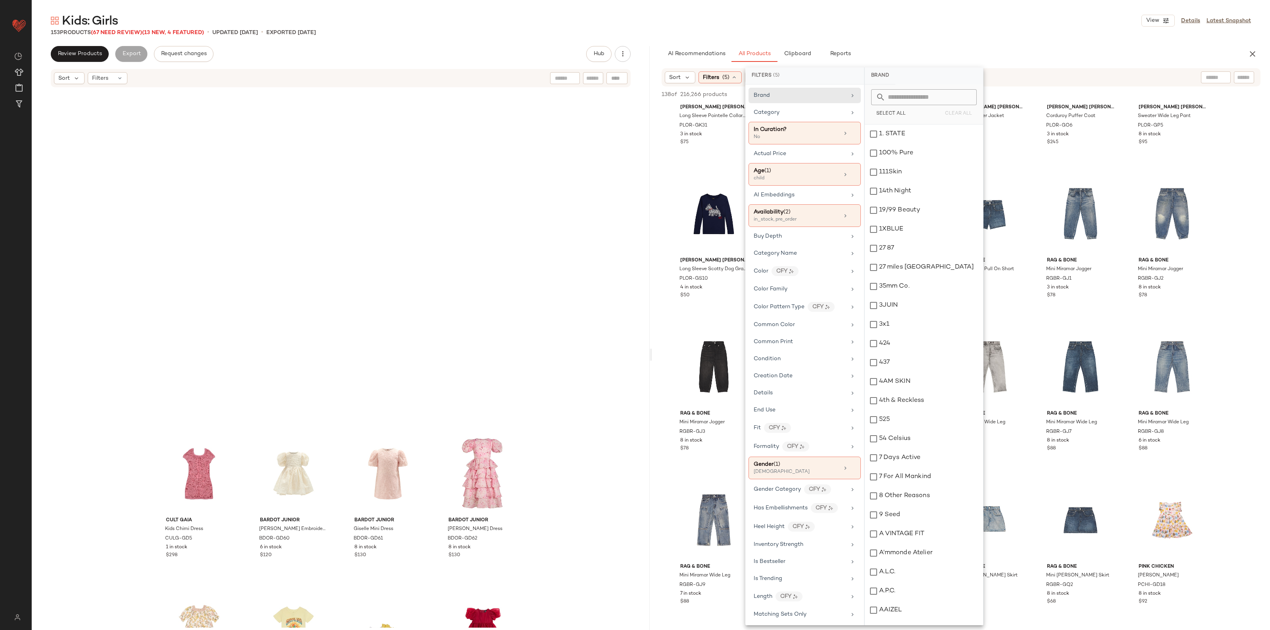
scroll to position [1670, 0]
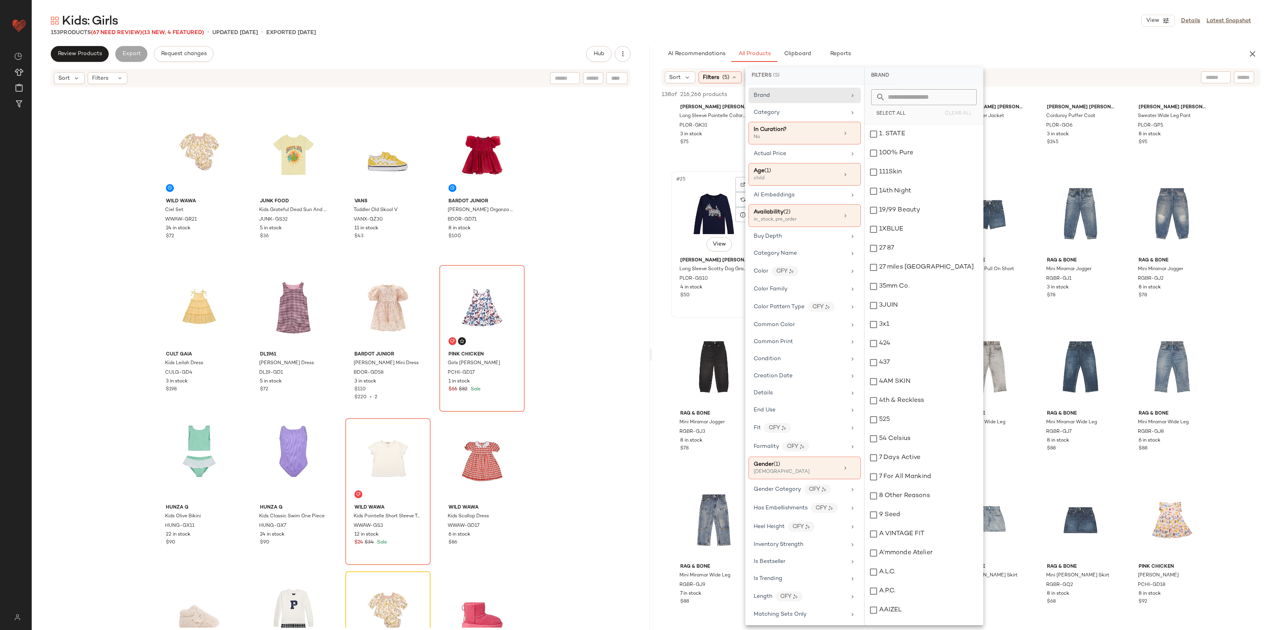
click at [694, 296] on div "$50" at bounding box center [713, 295] width 67 height 7
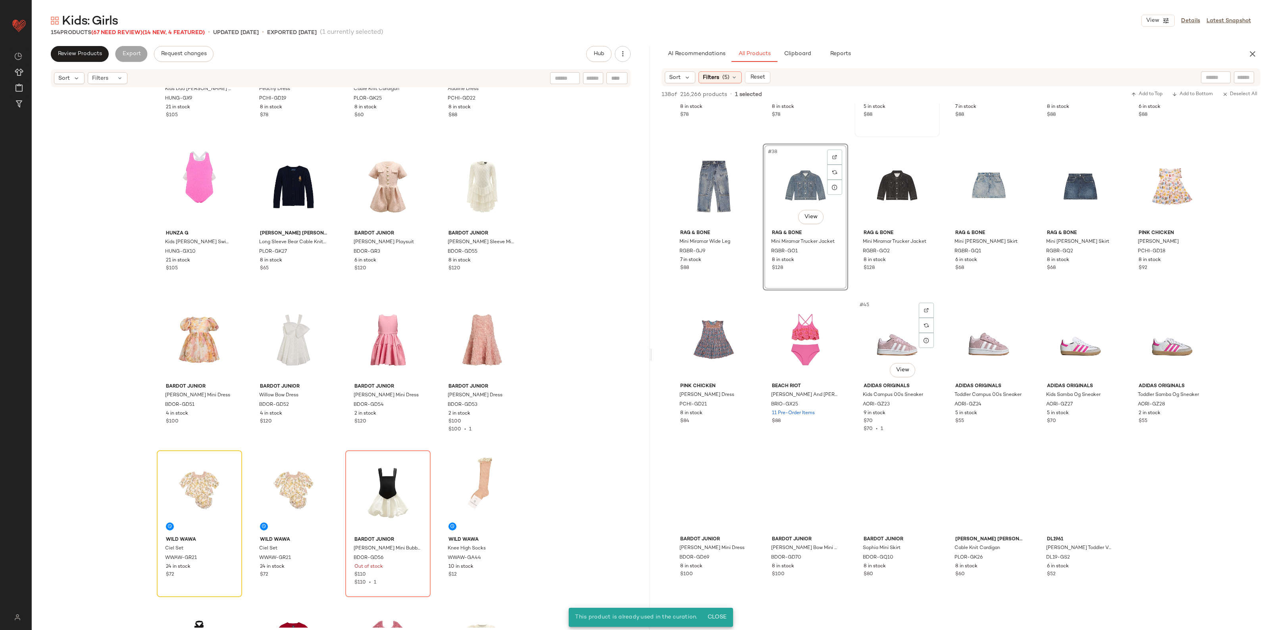
scroll to position [893, 0]
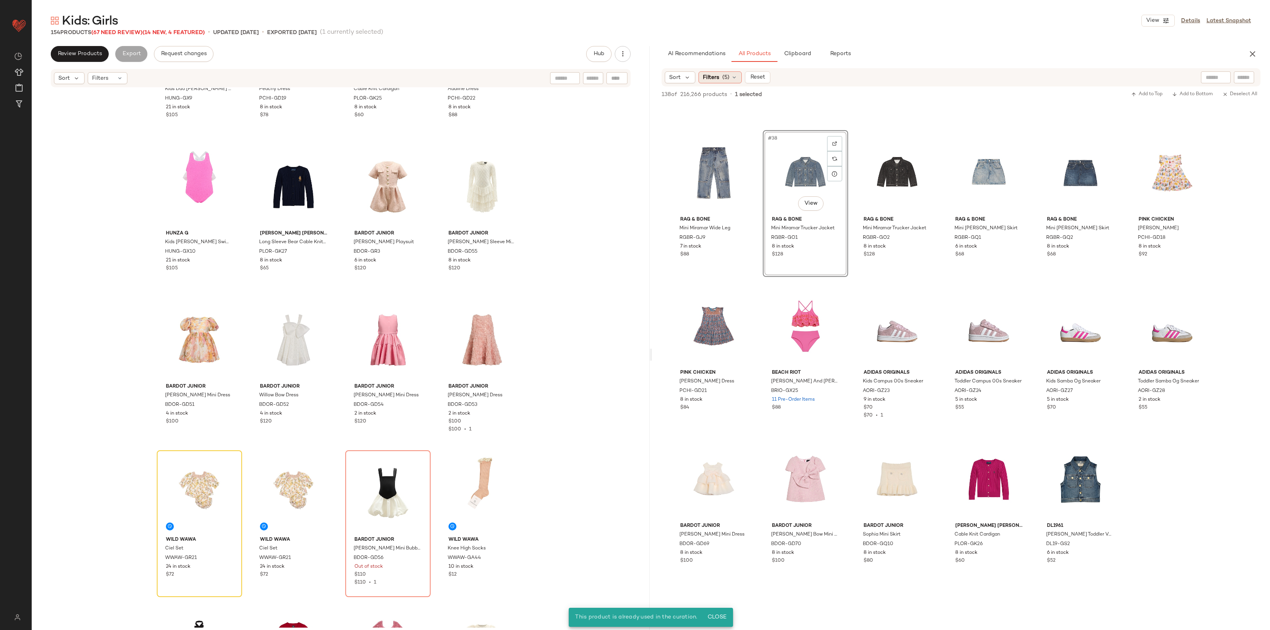
click at [717, 76] on span "Filters" at bounding box center [711, 77] width 16 height 8
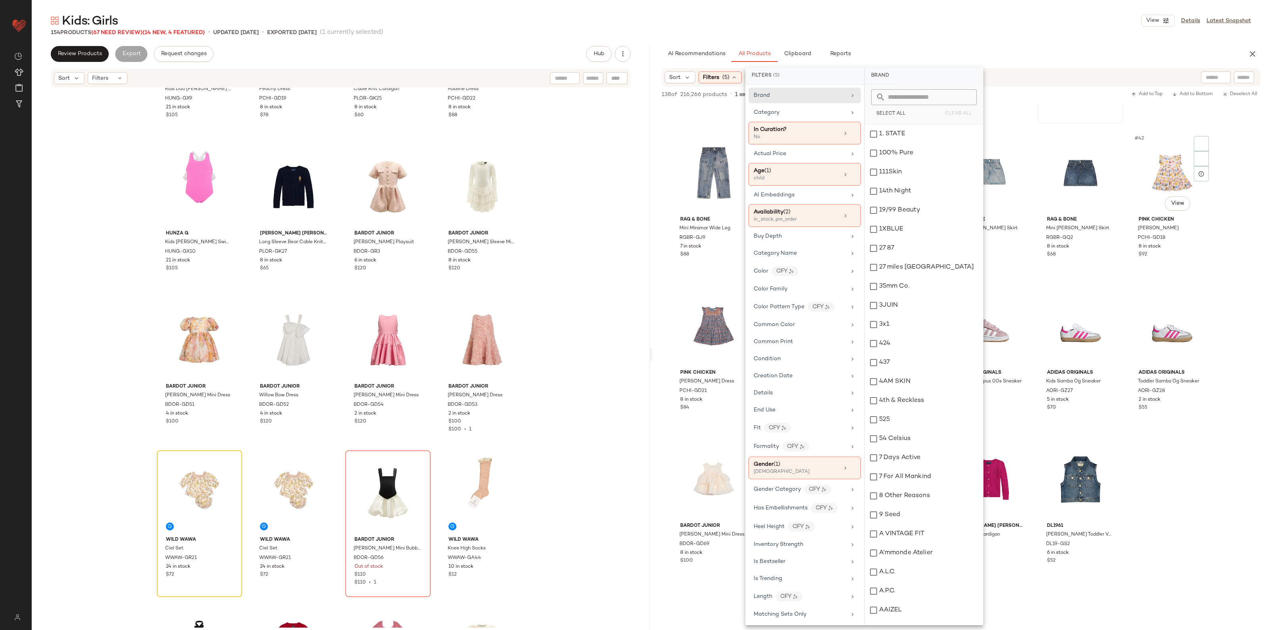
click at [1102, 114] on div "Rag & Bone Mini Miramar Wide Leg RGBR-GJ7 8 in stock $88" at bounding box center [1081, 50] width 84 height 145
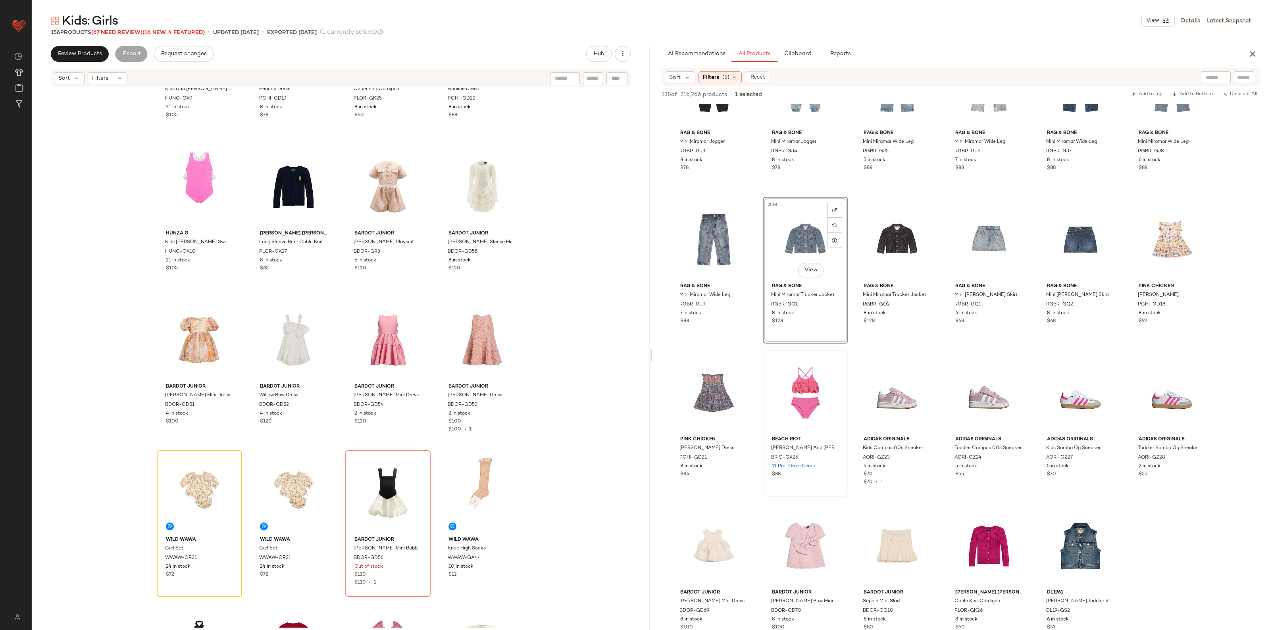
scroll to position [844, 0]
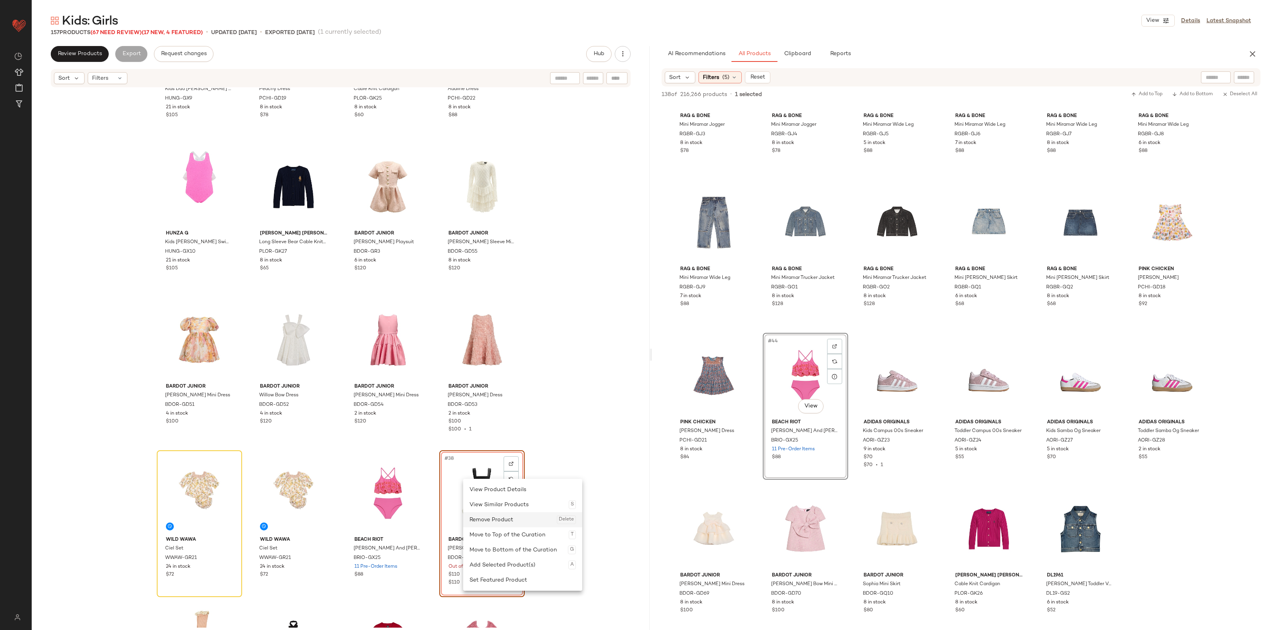
click at [491, 516] on div "Remove Product Delete" at bounding box center [523, 519] width 106 height 15
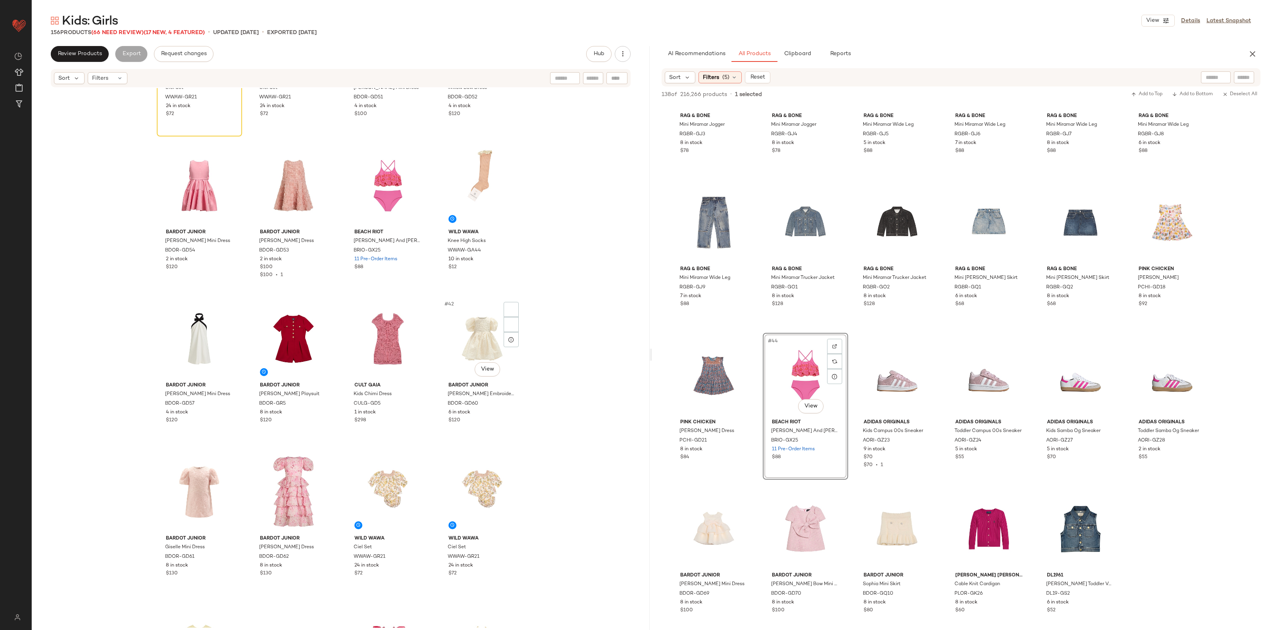
scroll to position [1223, 0]
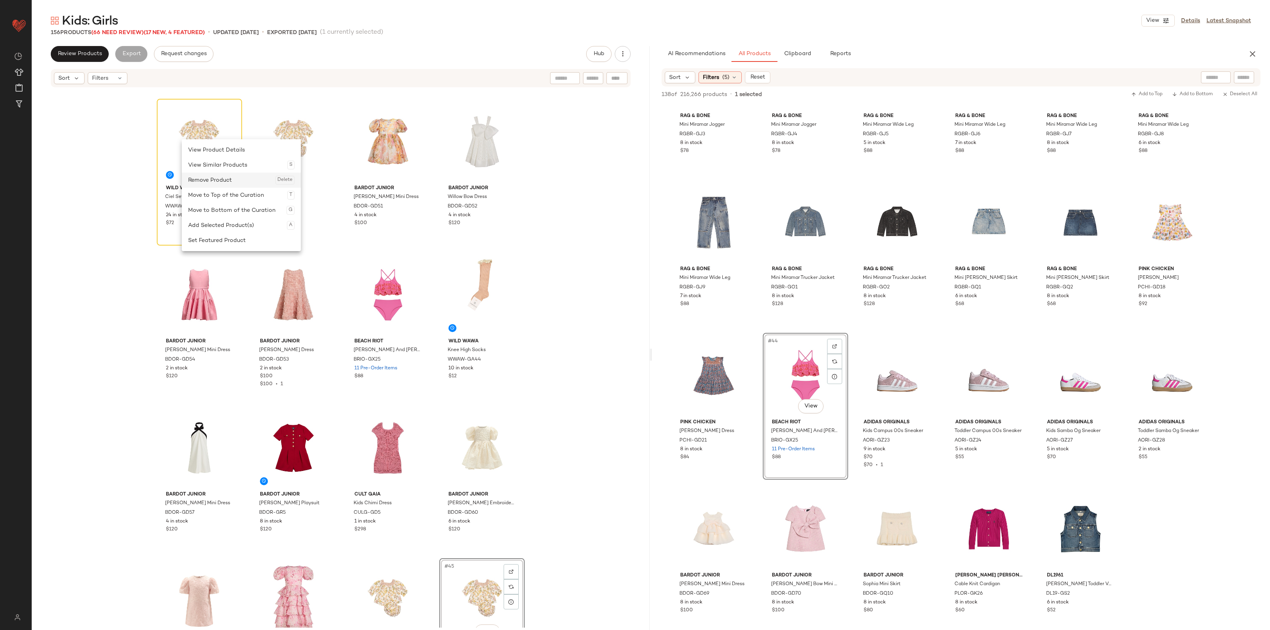
click at [221, 175] on div "Remove Product Delete" at bounding box center [241, 180] width 106 height 15
click at [220, 181] on div "Remove Product Delete" at bounding box center [252, 186] width 106 height 15
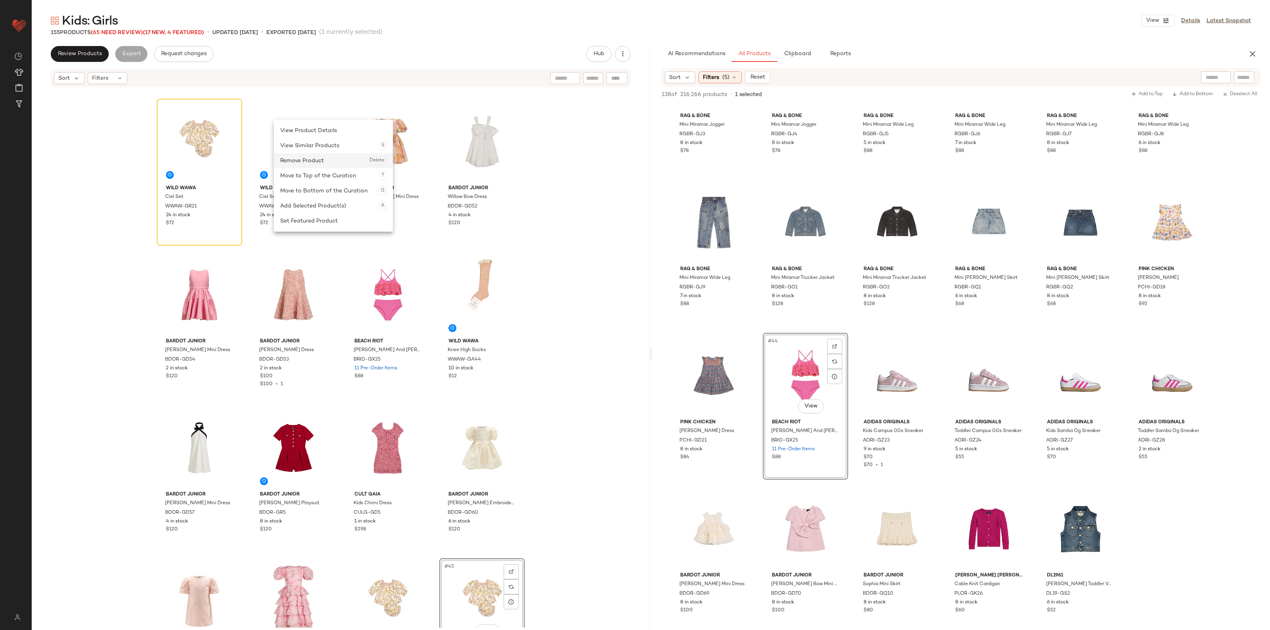
click at [308, 162] on div "Remove Product Delete" at bounding box center [333, 160] width 106 height 15
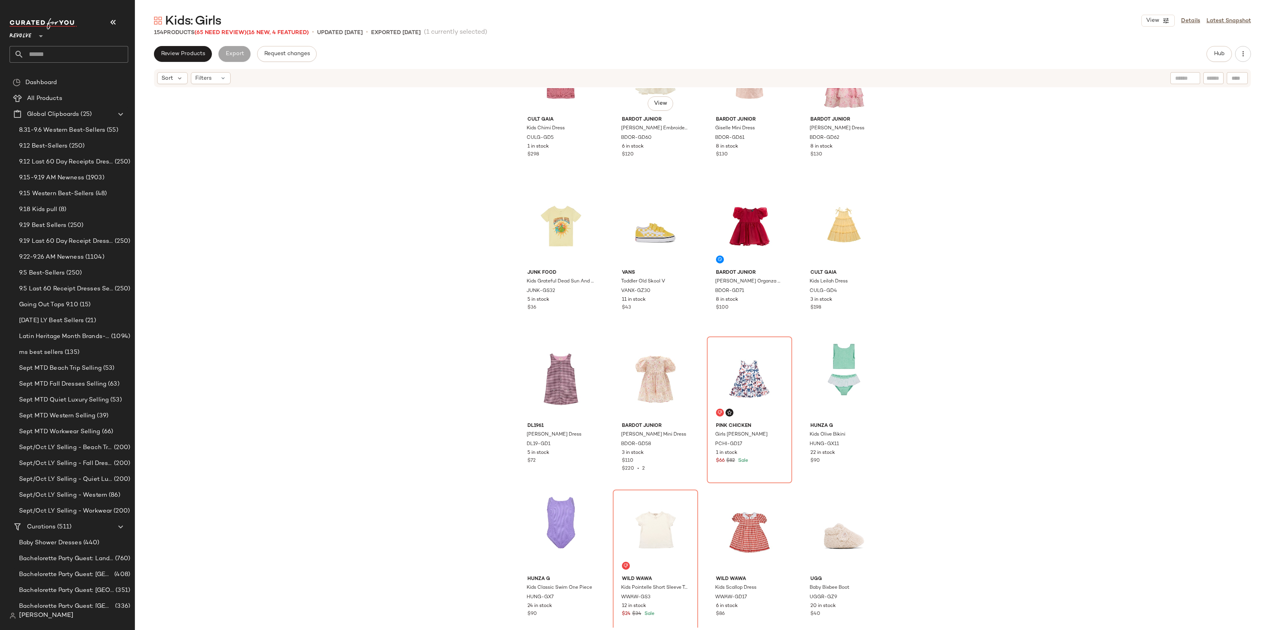
scroll to position [1743, 0]
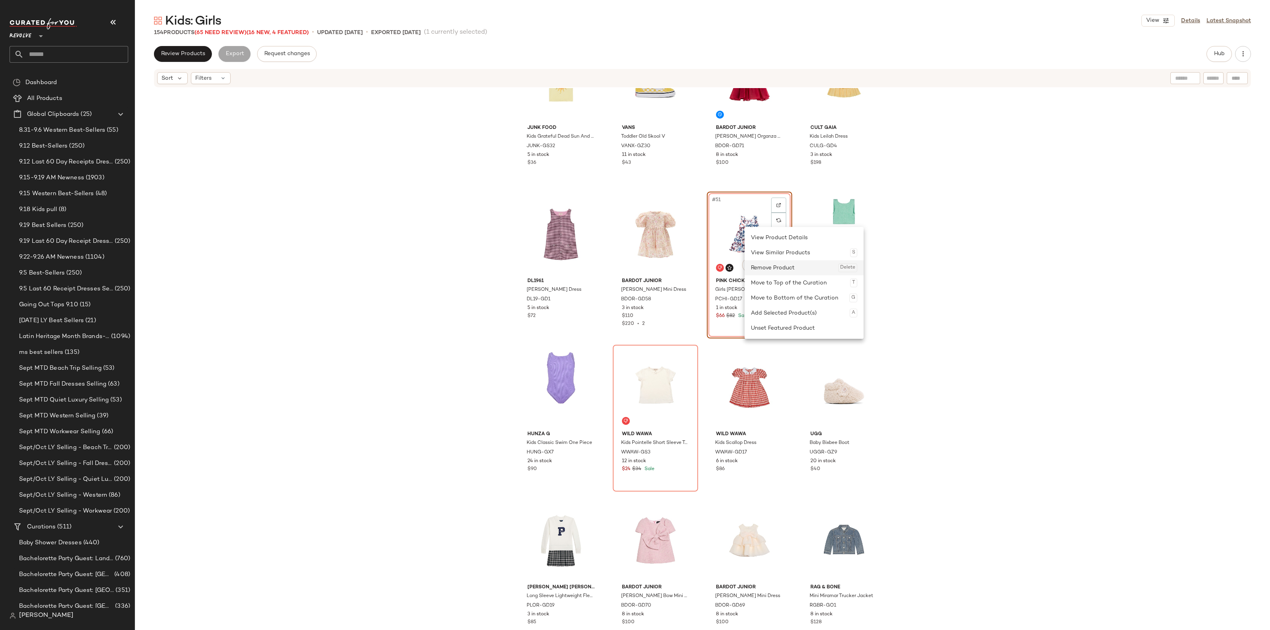
click at [778, 273] on div "Remove Product Delete" at bounding box center [804, 267] width 106 height 15
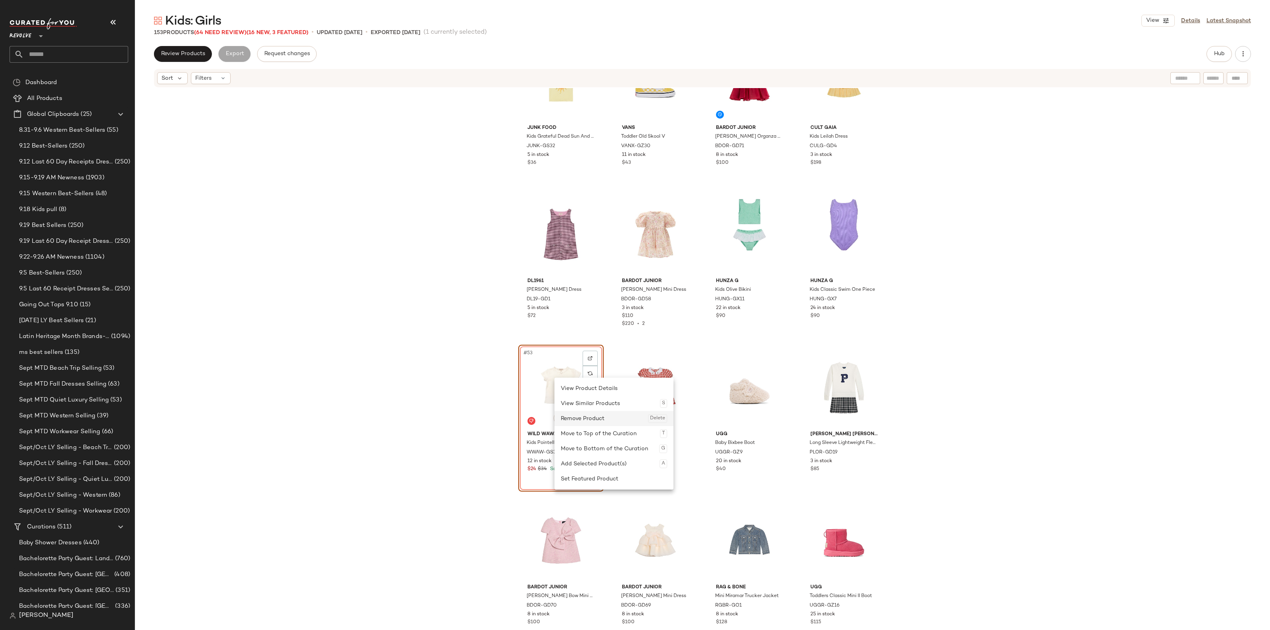
click at [589, 421] on div "Remove Product Delete" at bounding box center [614, 418] width 106 height 15
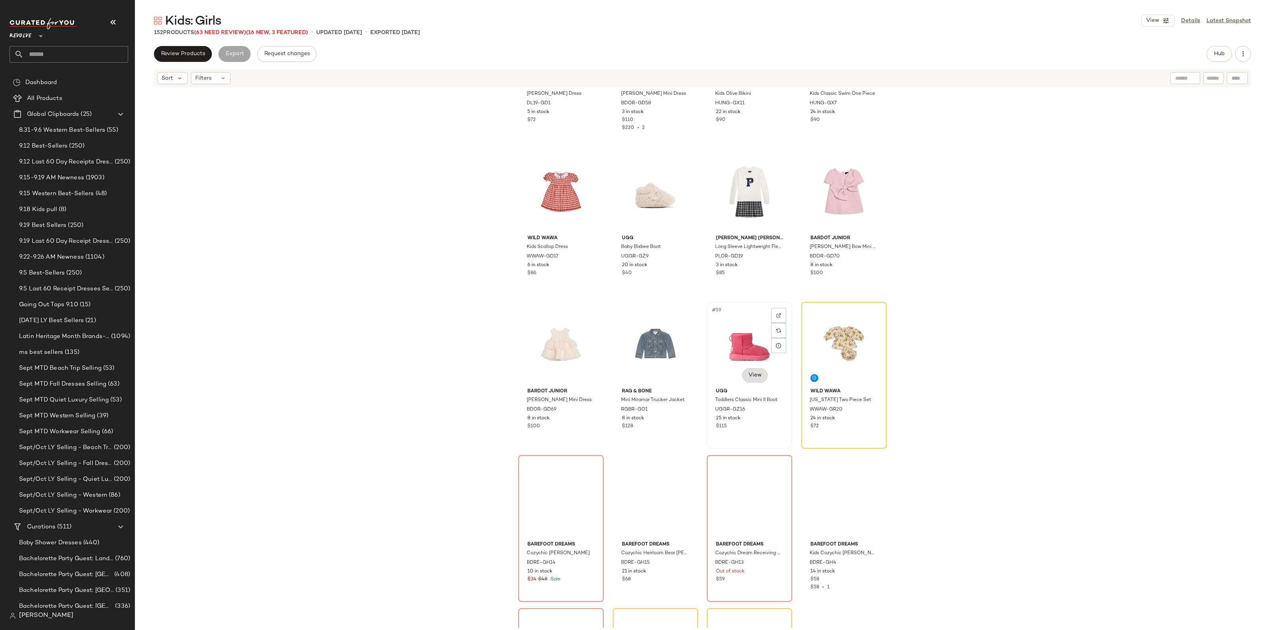
scroll to position [1941, 0]
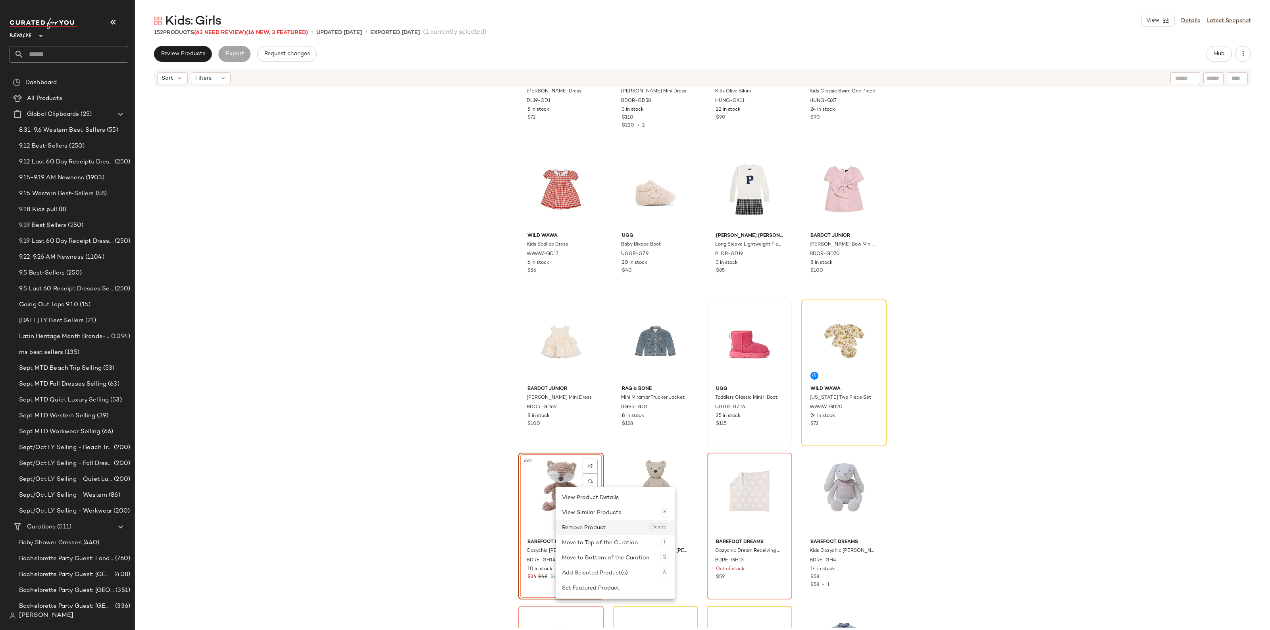
click at [593, 526] on div "Remove Product Delete" at bounding box center [615, 527] width 106 height 15
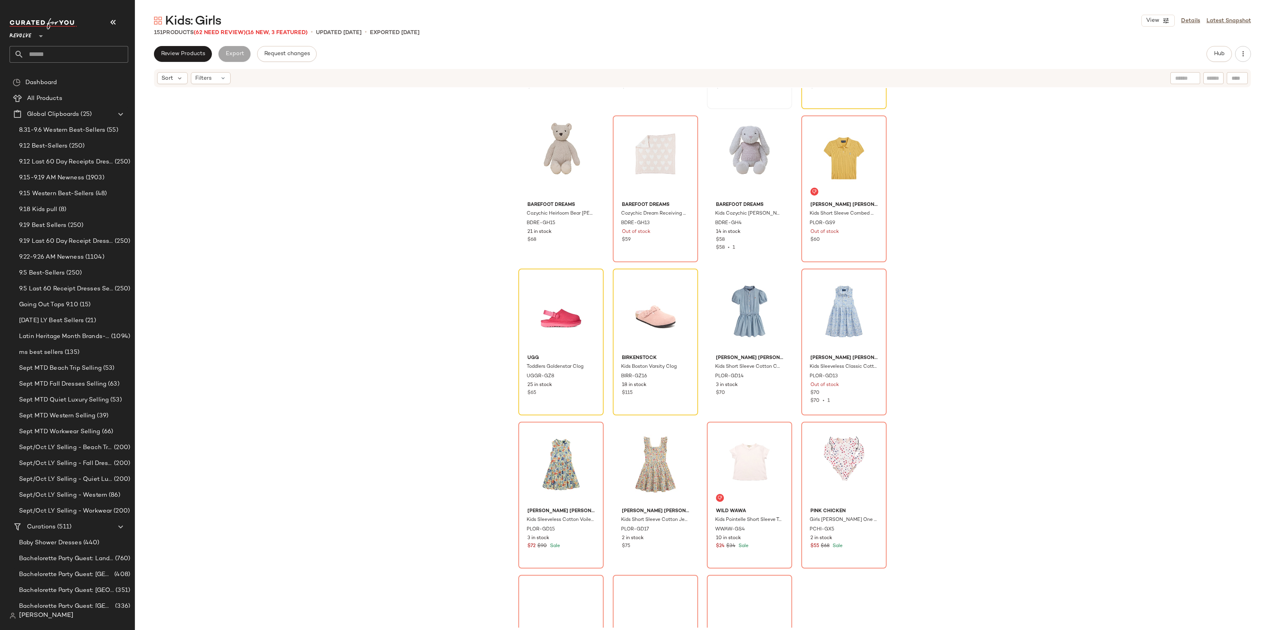
scroll to position [2289, 0]
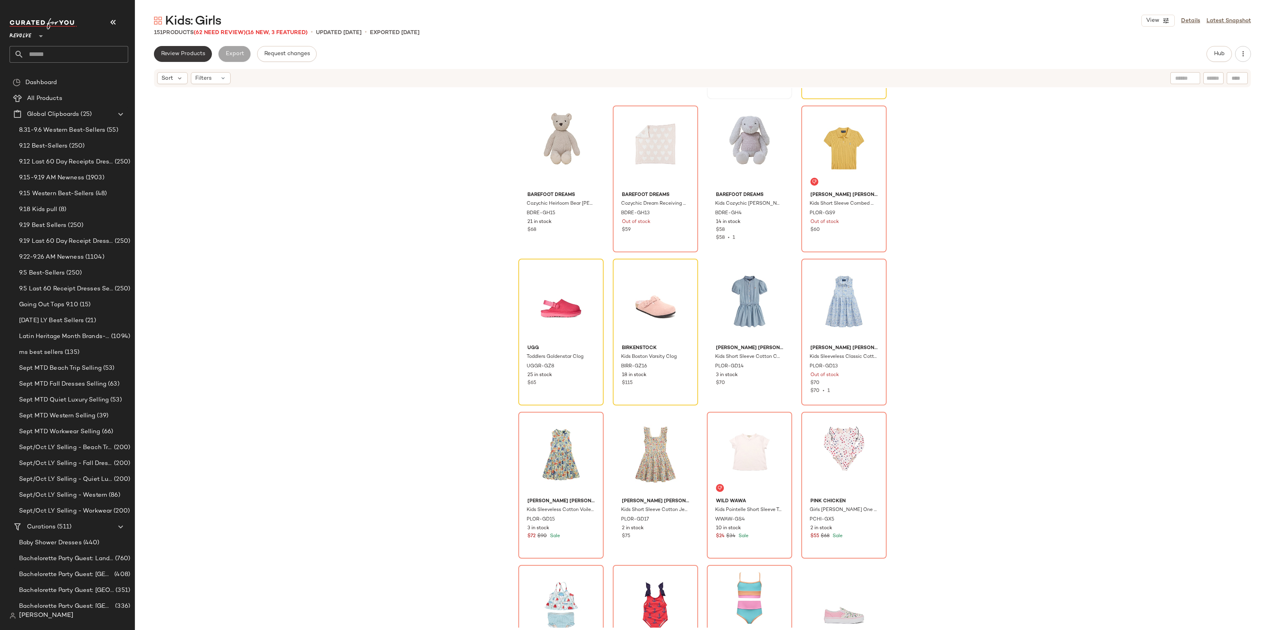
click at [196, 52] on span "Review Products" at bounding box center [183, 54] width 44 height 6
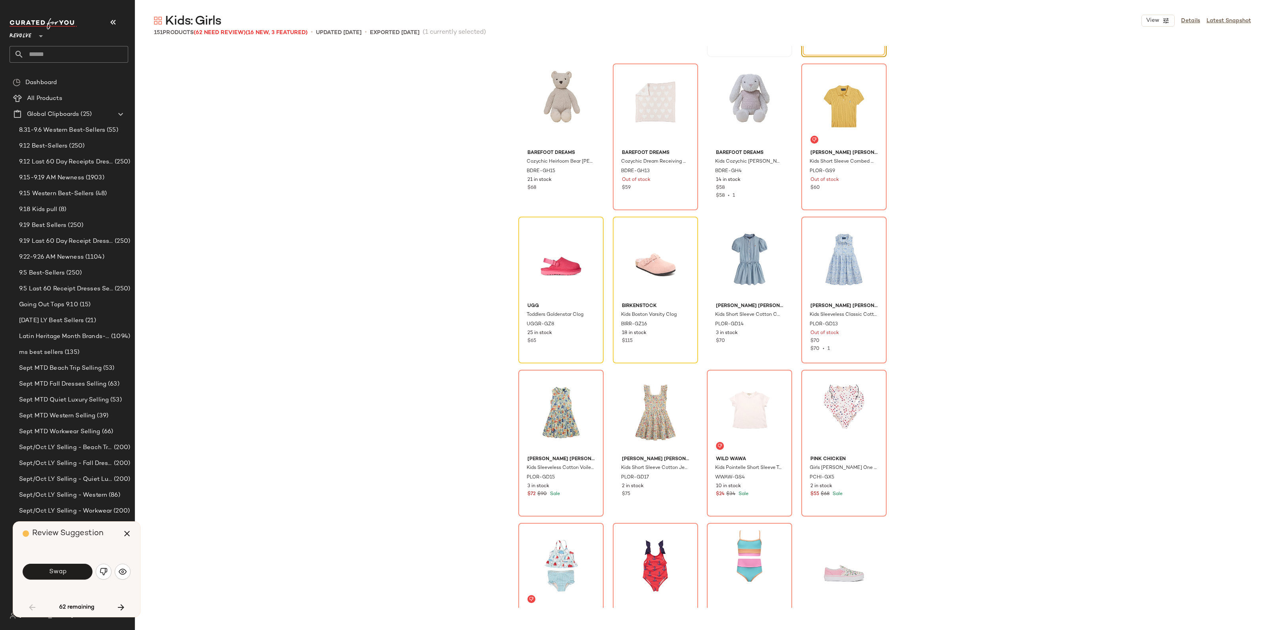
scroll to position [1991, 0]
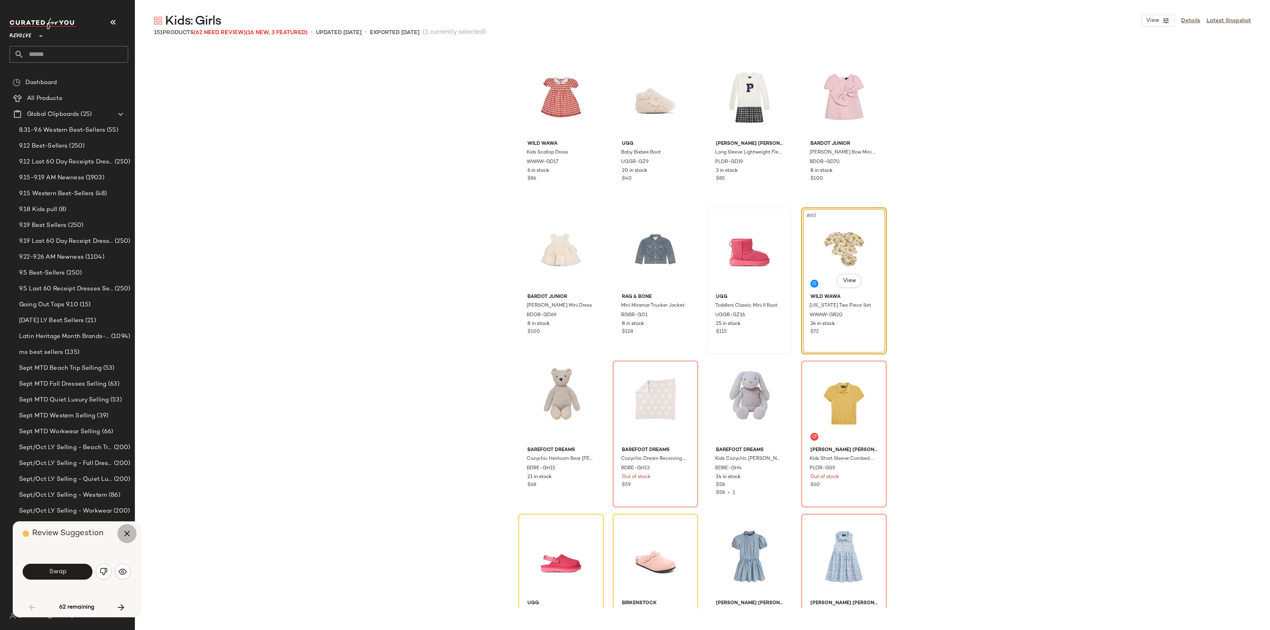
click at [134, 531] on button "button" at bounding box center [126, 533] width 19 height 19
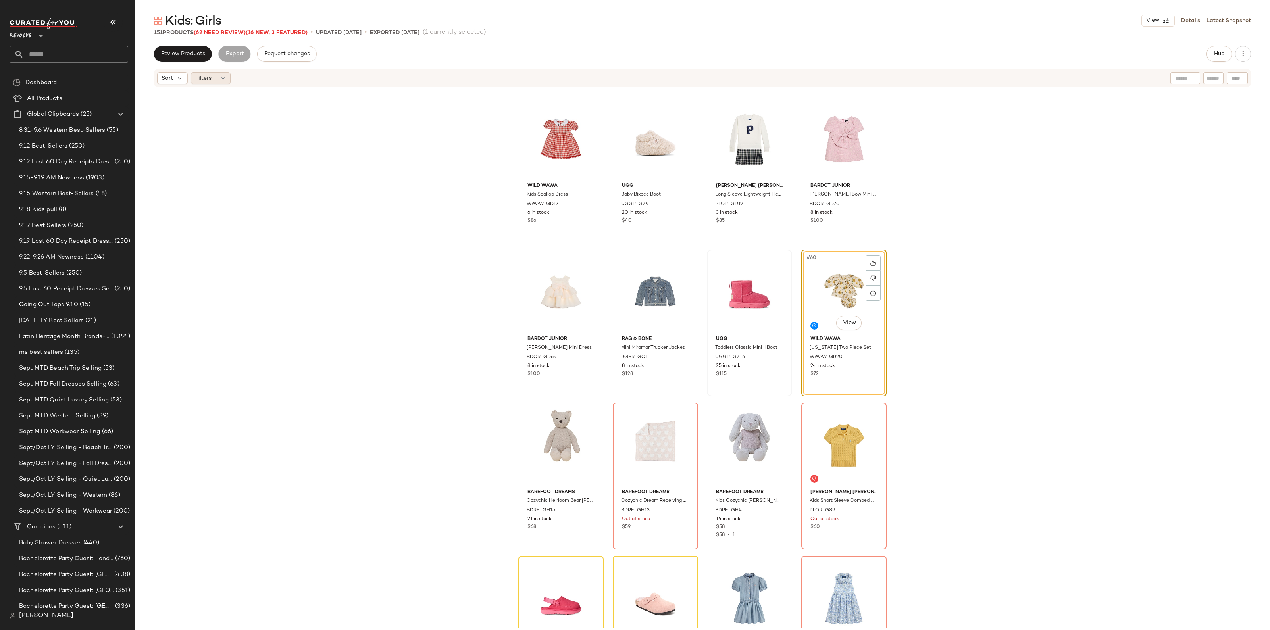
click at [207, 79] on span "Filters" at bounding box center [203, 78] width 16 height 8
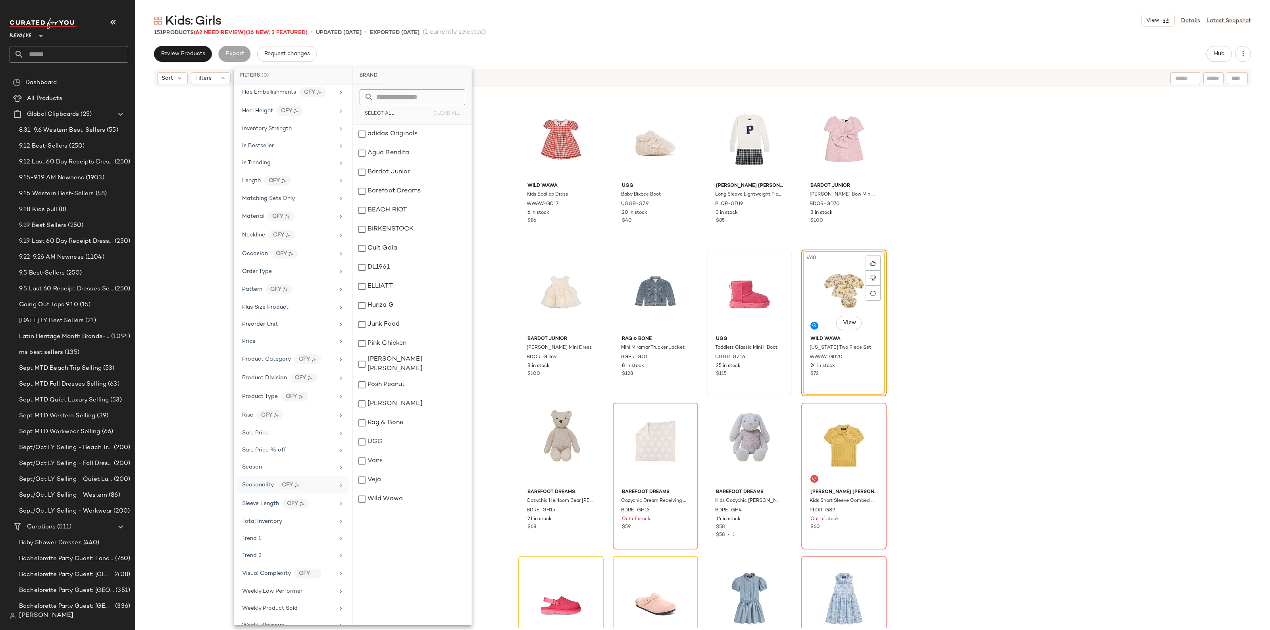
scroll to position [323, 0]
click at [272, 421] on div "Sale Price" at bounding box center [288, 420] width 92 height 8
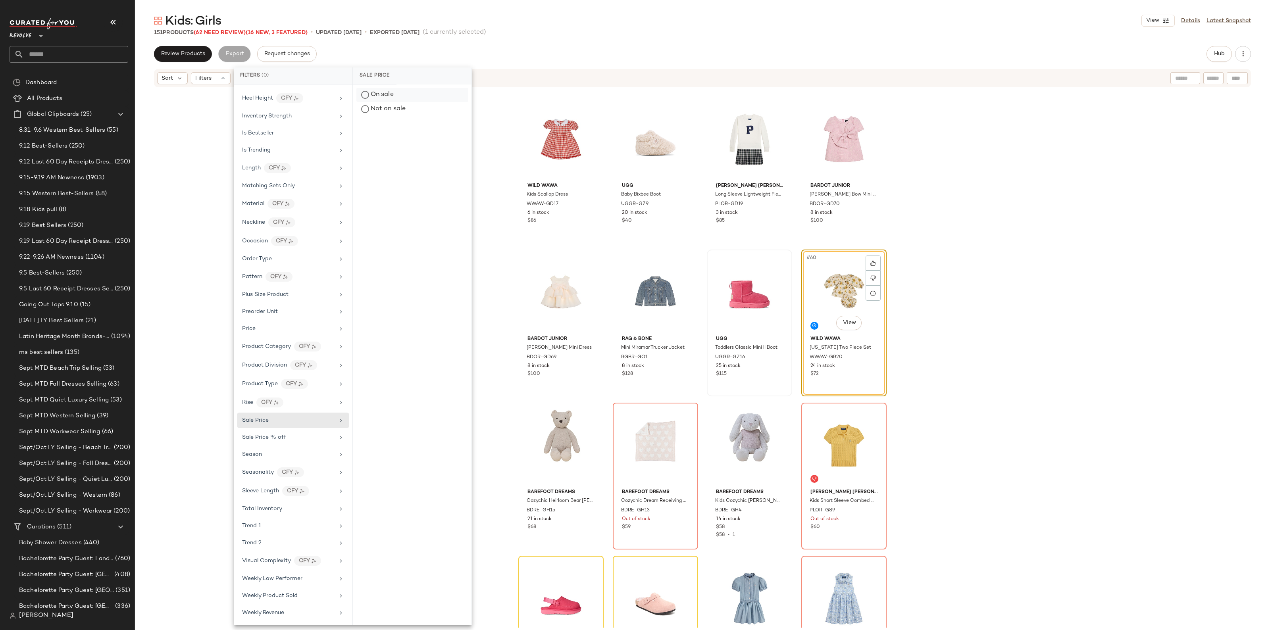
click at [381, 92] on div "On sale" at bounding box center [412, 95] width 112 height 14
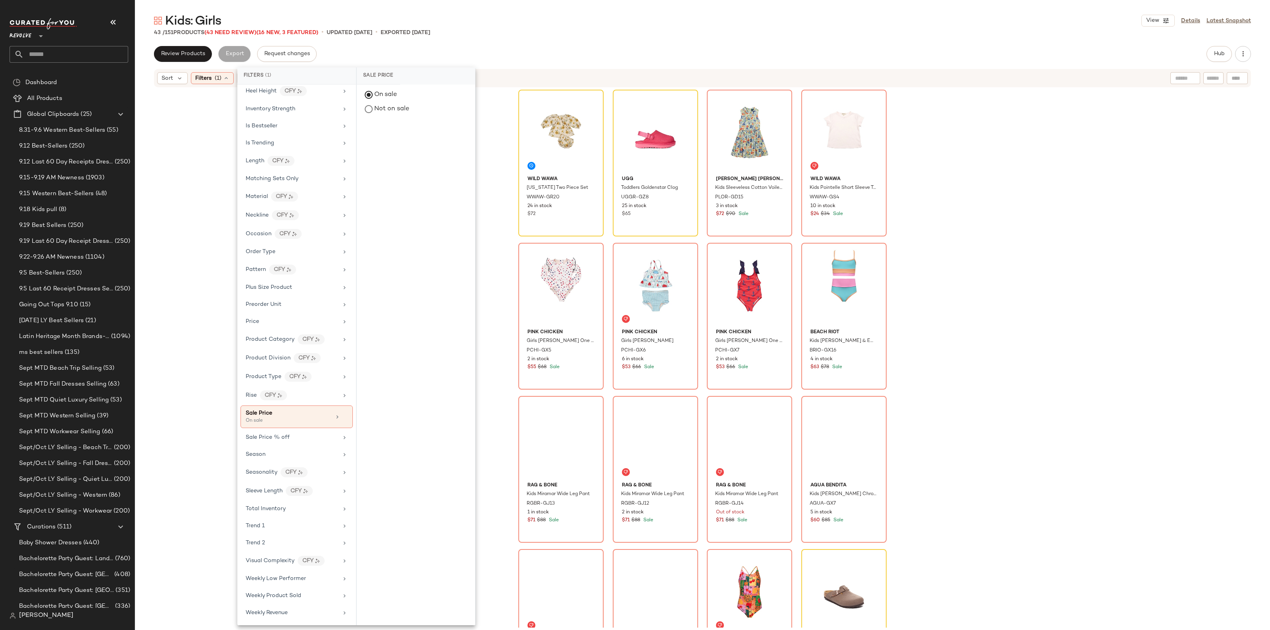
click at [1045, 324] on div "Wild Wawa Georgia Two Piece Set WWAW-GR20 24 in stock $72 UGG Toddlers Goldenst…" at bounding box center [702, 358] width 1135 height 540
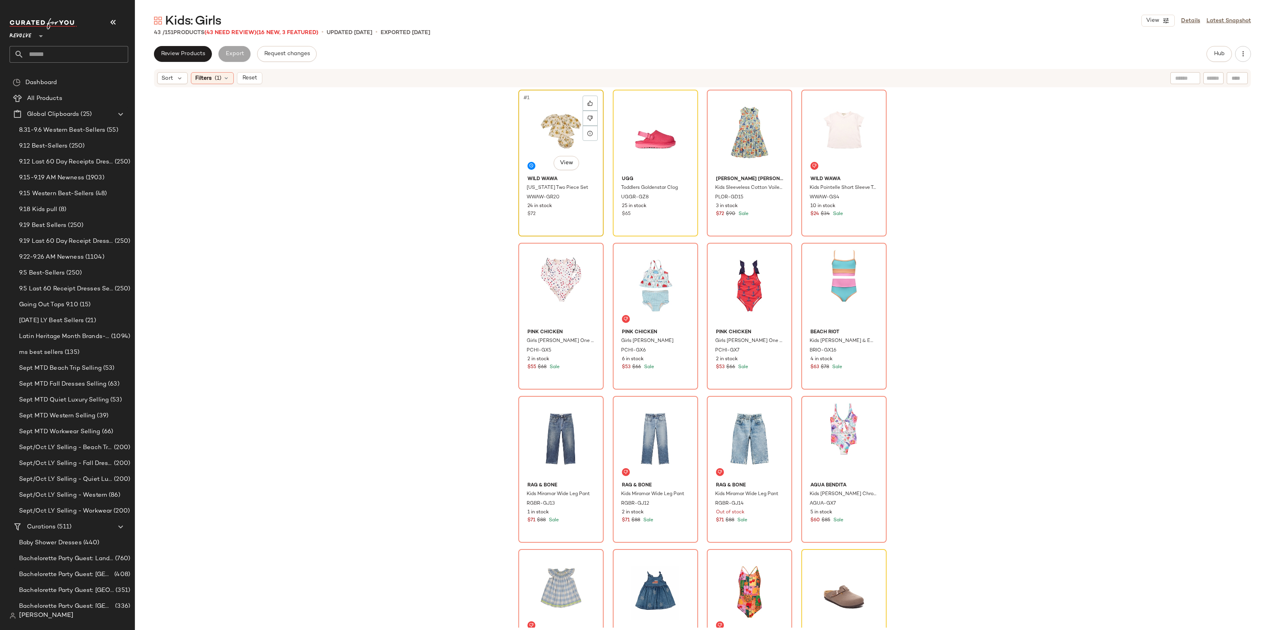
click at [546, 129] on div "#1 View" at bounding box center [561, 132] width 80 height 80
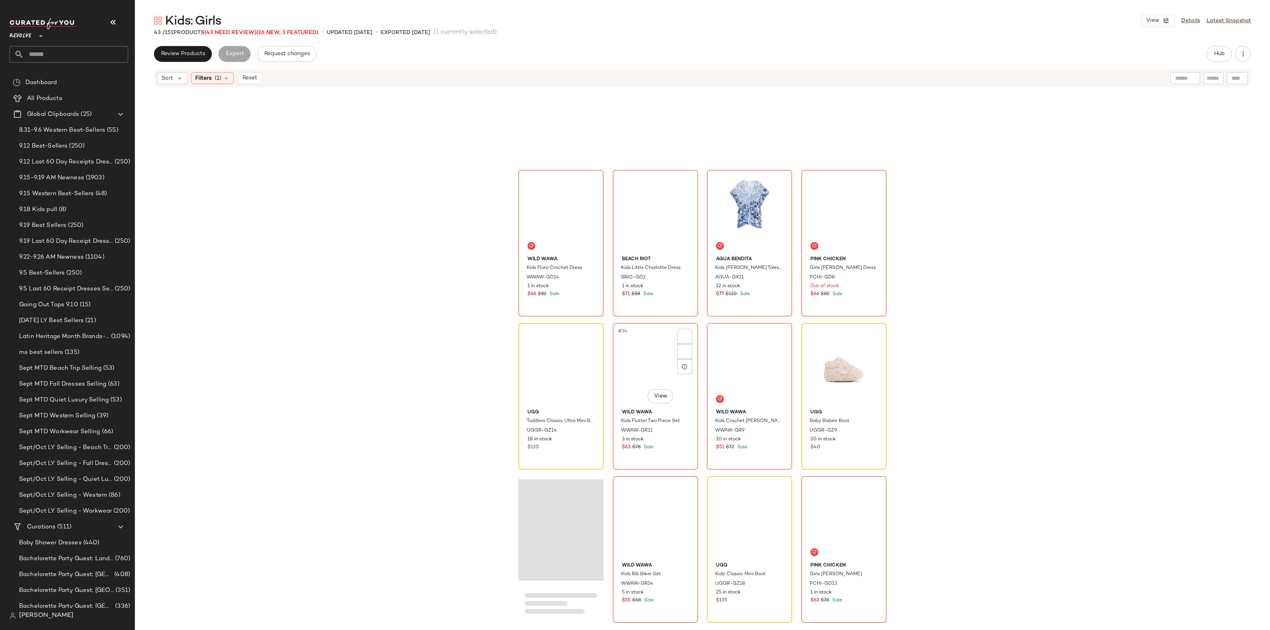
scroll to position [1146, 0]
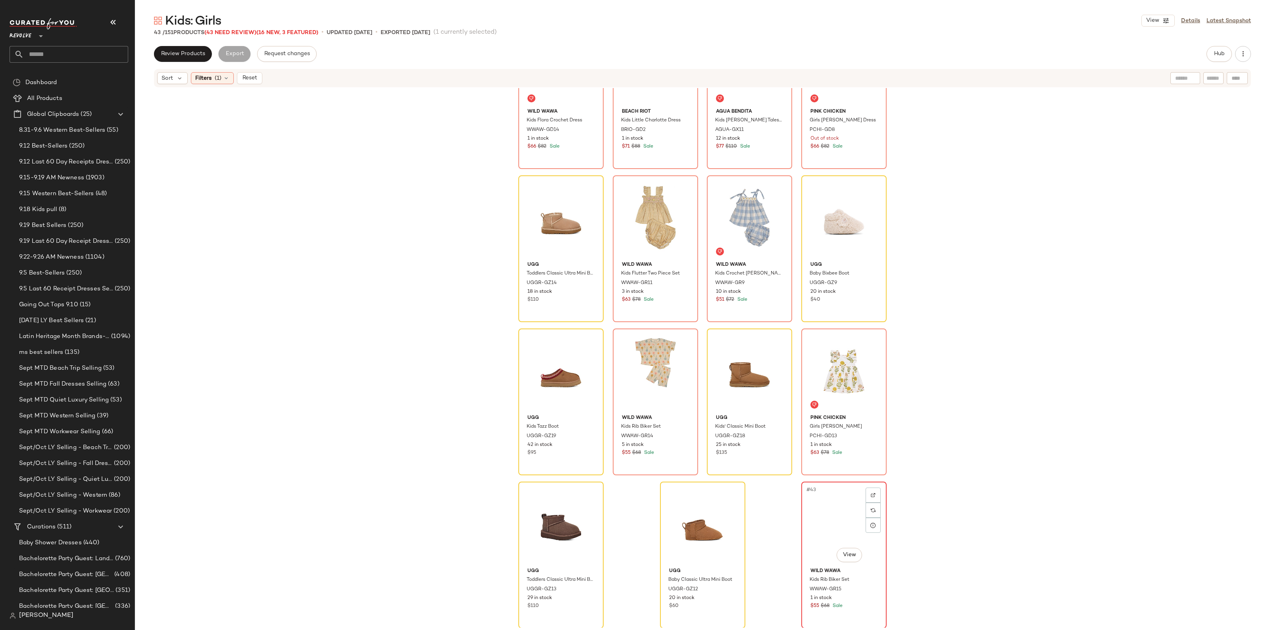
click at [824, 515] on div "#43 View" at bounding box center [844, 525] width 80 height 80
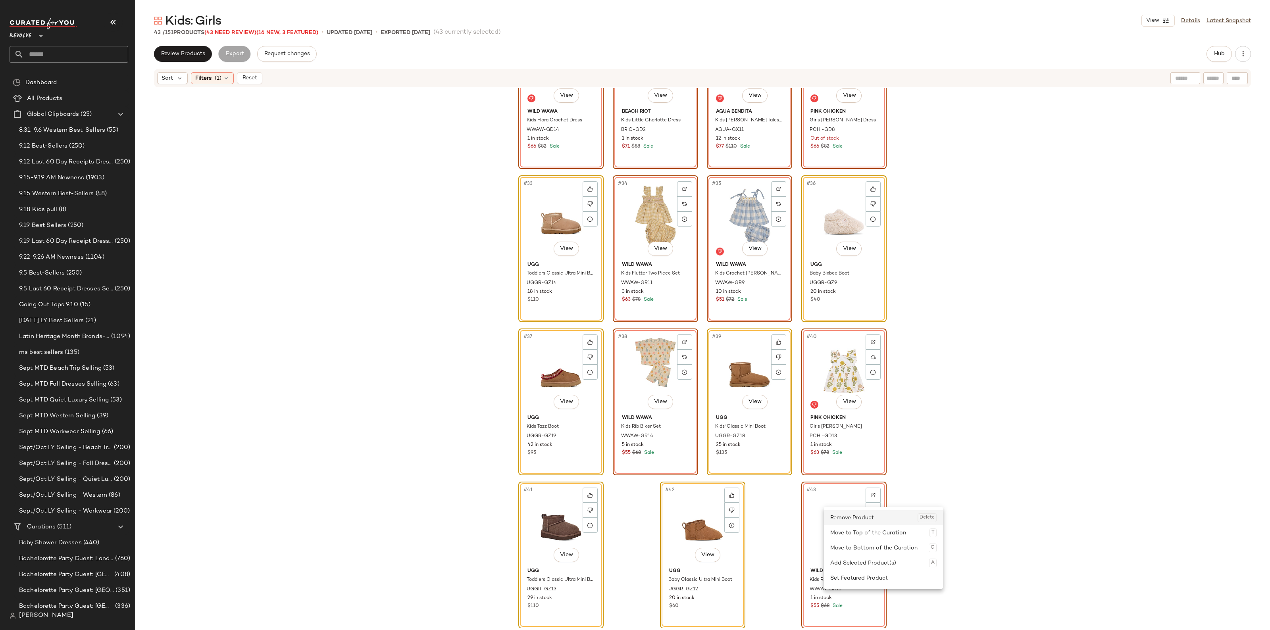
click at [843, 522] on div "Remove Product Delete" at bounding box center [883, 517] width 106 height 15
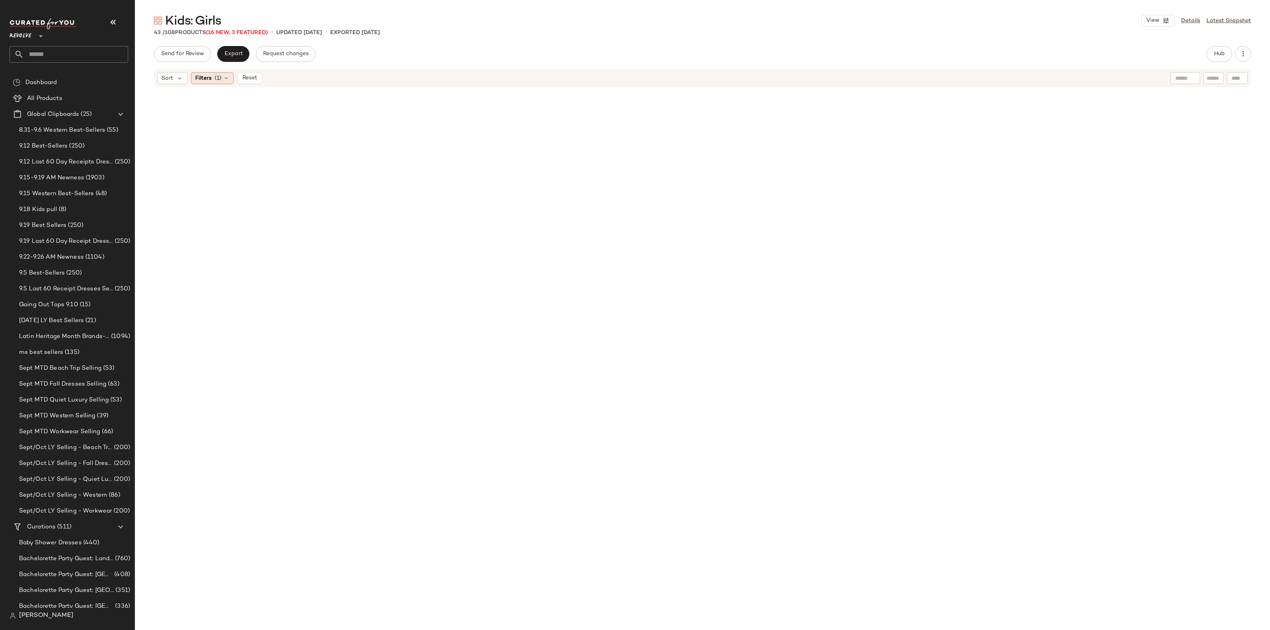
click at [221, 75] on span "(1)" at bounding box center [218, 78] width 7 height 8
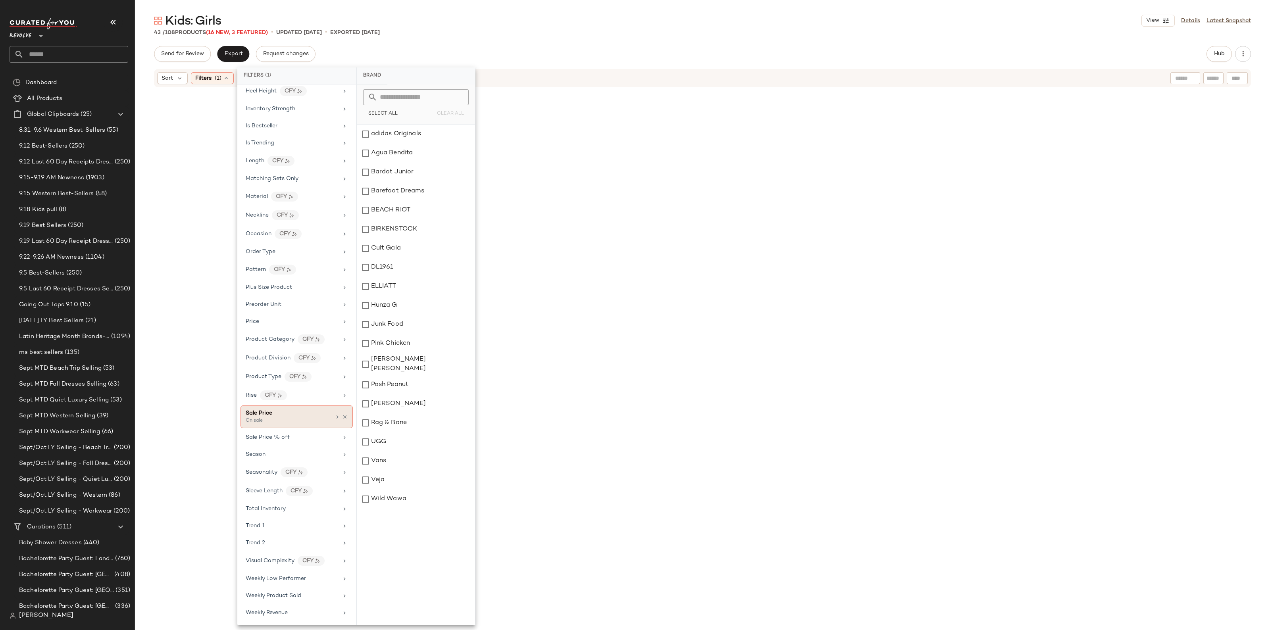
click at [342, 415] on icon at bounding box center [345, 417] width 6 height 6
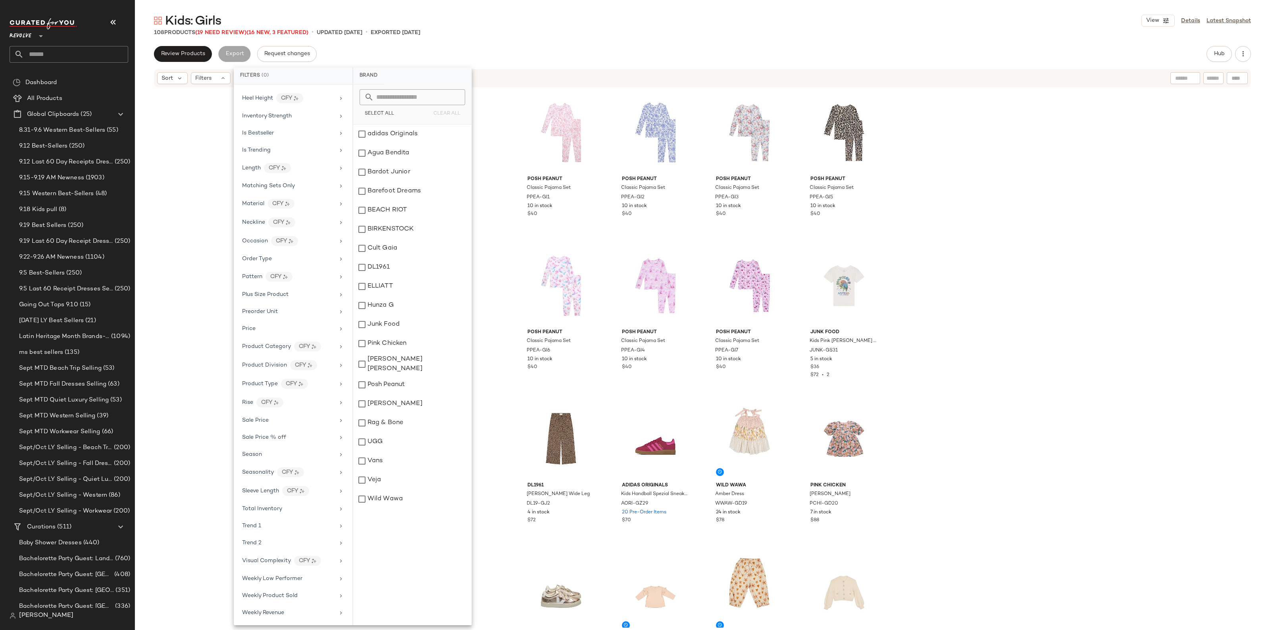
click at [496, 350] on div "Posh Peanut Classic Pajama Set PPEA-GI1 10 in stock $40 Posh Peanut Classic Paj…" at bounding box center [702, 358] width 1135 height 540
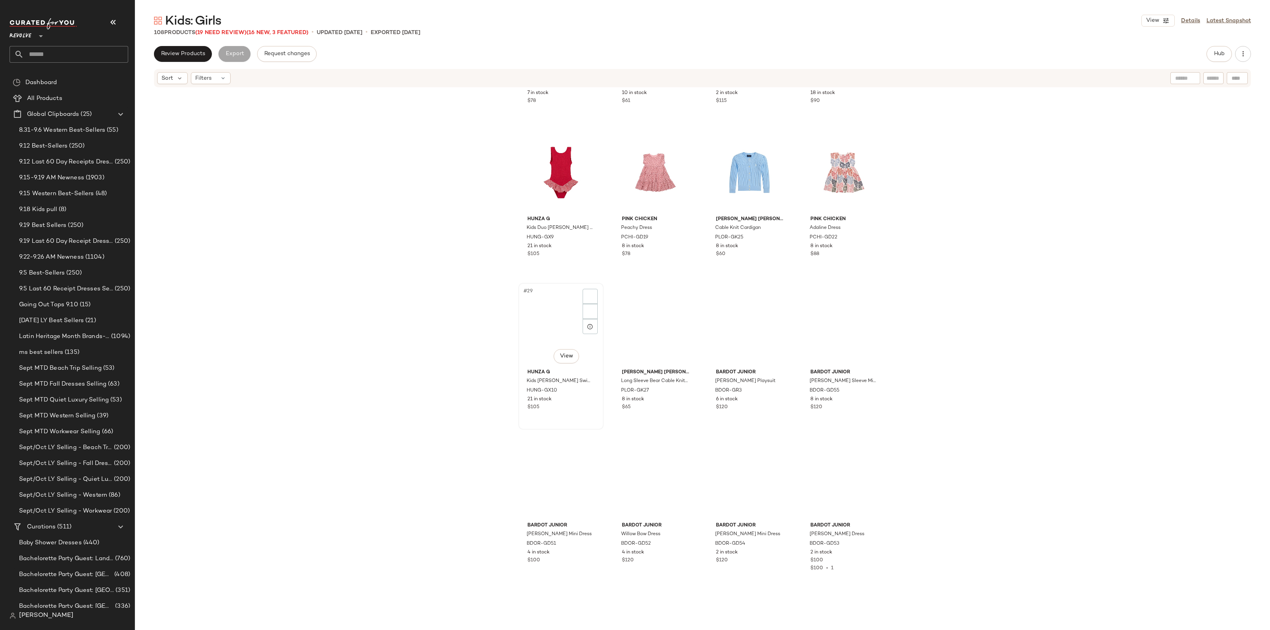
scroll to position [899, 0]
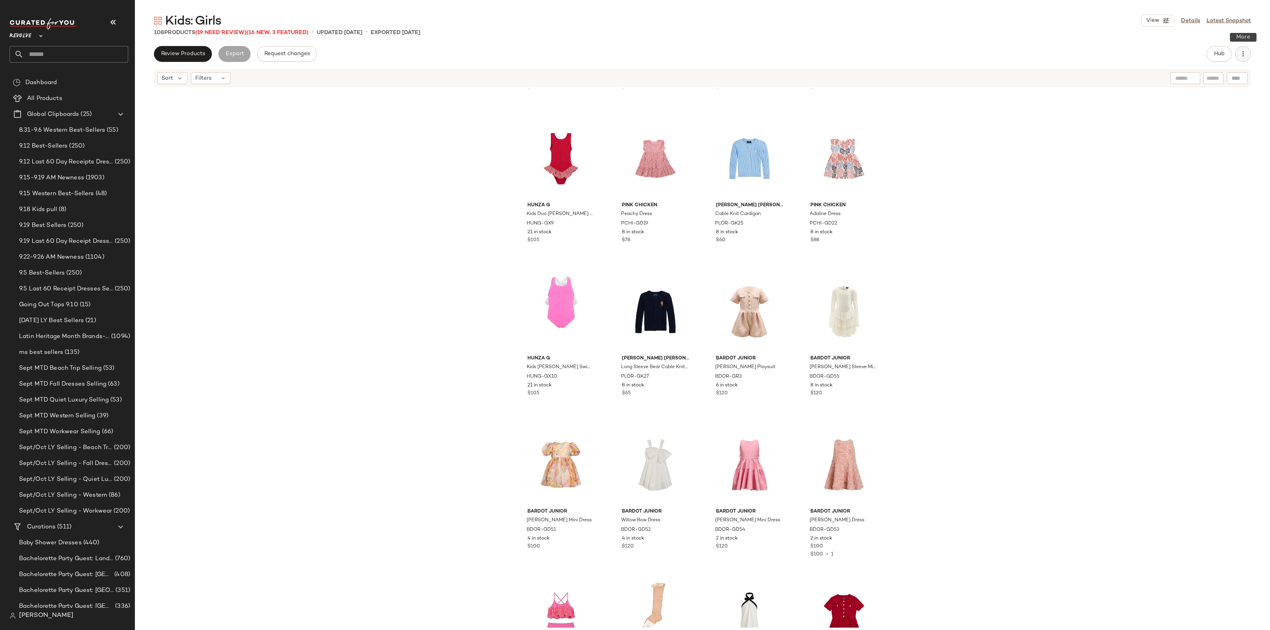
click at [1245, 56] on icon "button" at bounding box center [1243, 54] width 8 height 8
click at [1109, 185] on div "BEACH RIOT Kids Little Mackenzie Bikini Set BRIO-GX18 7 in stock $78 BIRKENSTOC…" at bounding box center [702, 358] width 1135 height 540
click at [1236, 54] on button "button" at bounding box center [1243, 54] width 16 height 16
click at [1219, 132] on span "Clear Suggested Products" at bounding box center [1207, 134] width 75 height 8
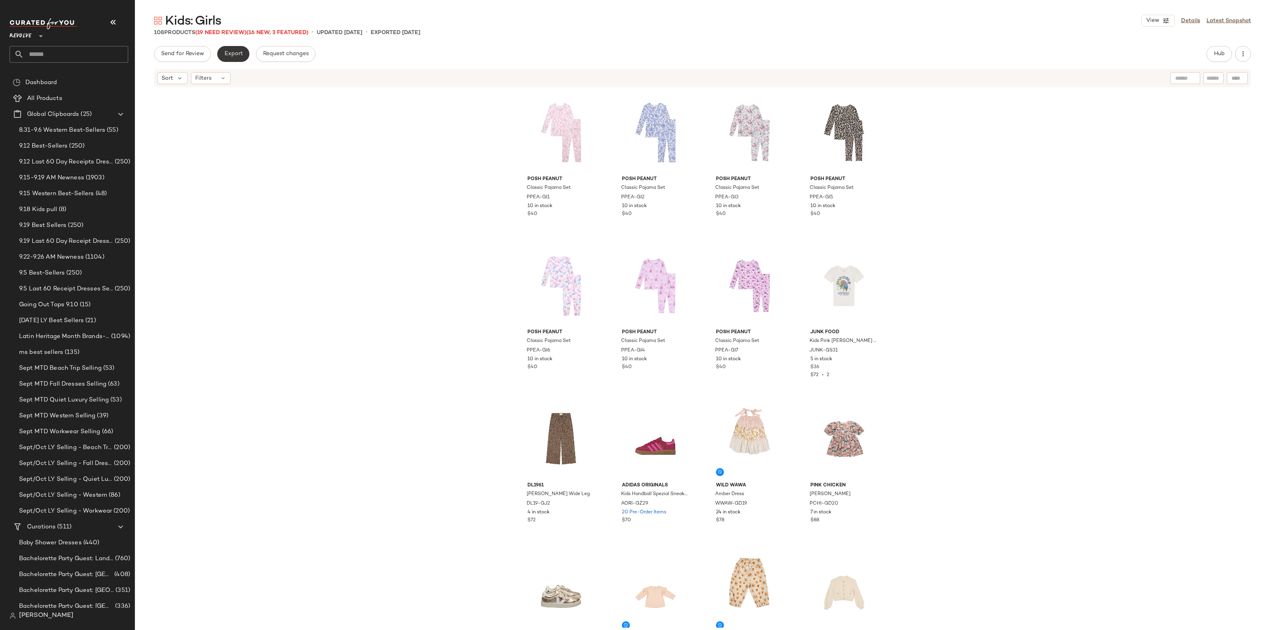
click at [228, 54] on span "Export" at bounding box center [233, 54] width 19 height 6
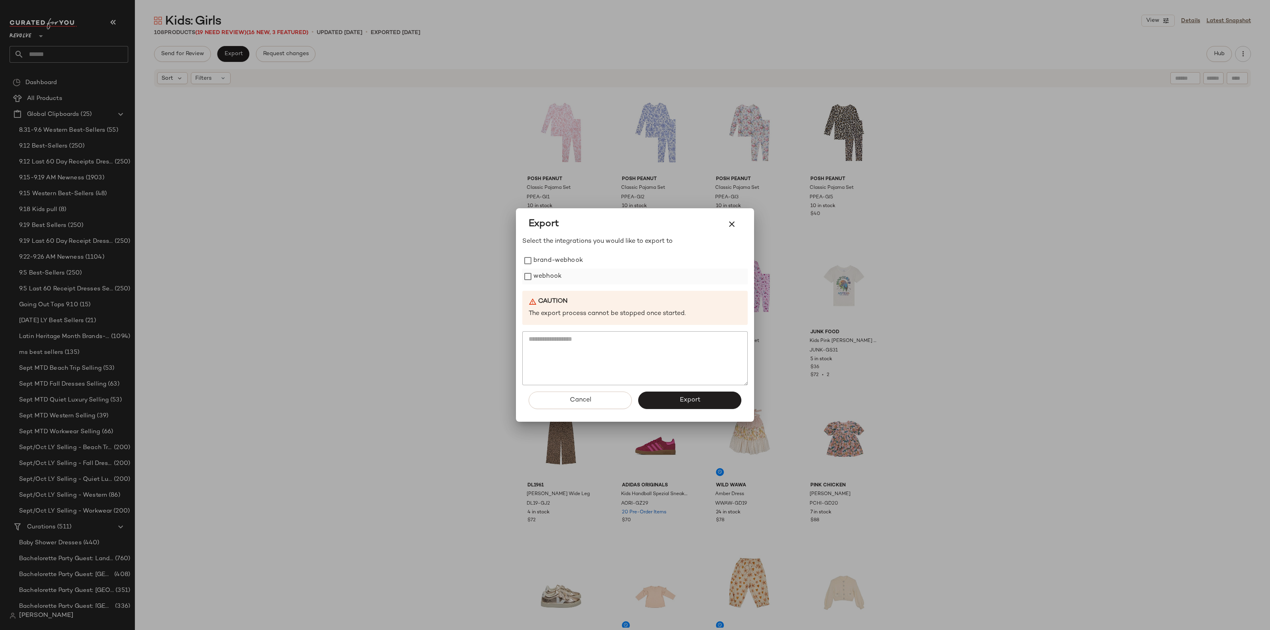
click at [543, 278] on label "webhook" at bounding box center [547, 277] width 28 height 16
click at [679, 397] on button "Export" at bounding box center [689, 400] width 103 height 17
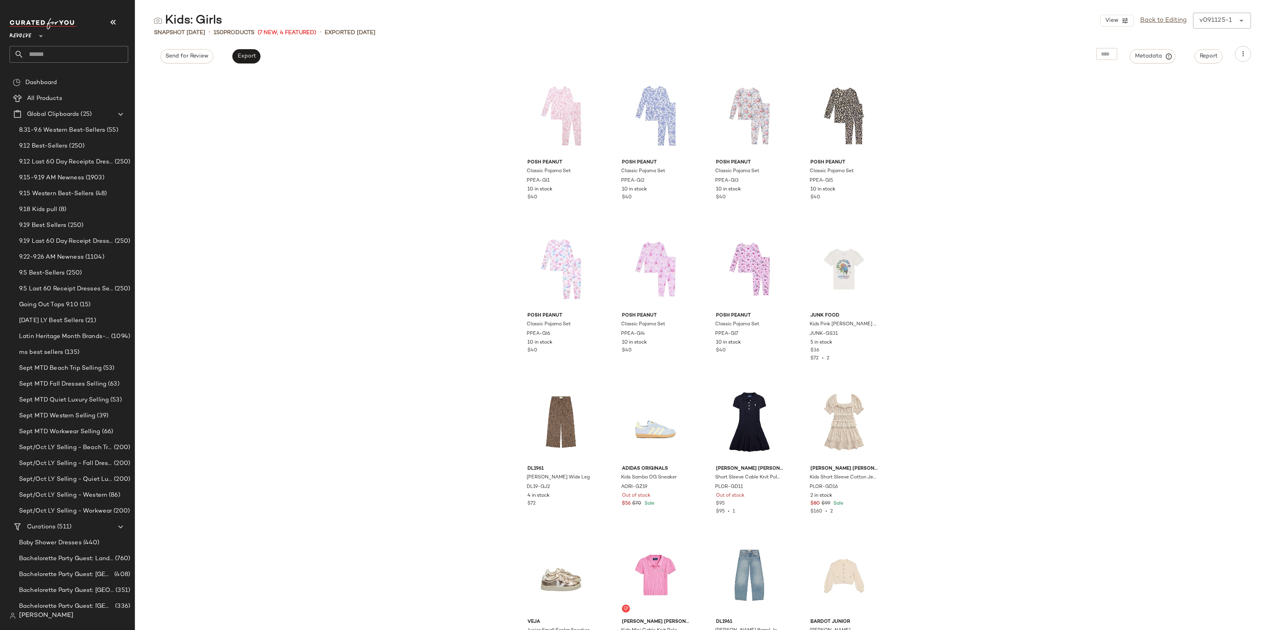
click at [44, 52] on input "text" at bounding box center [76, 54] width 104 height 17
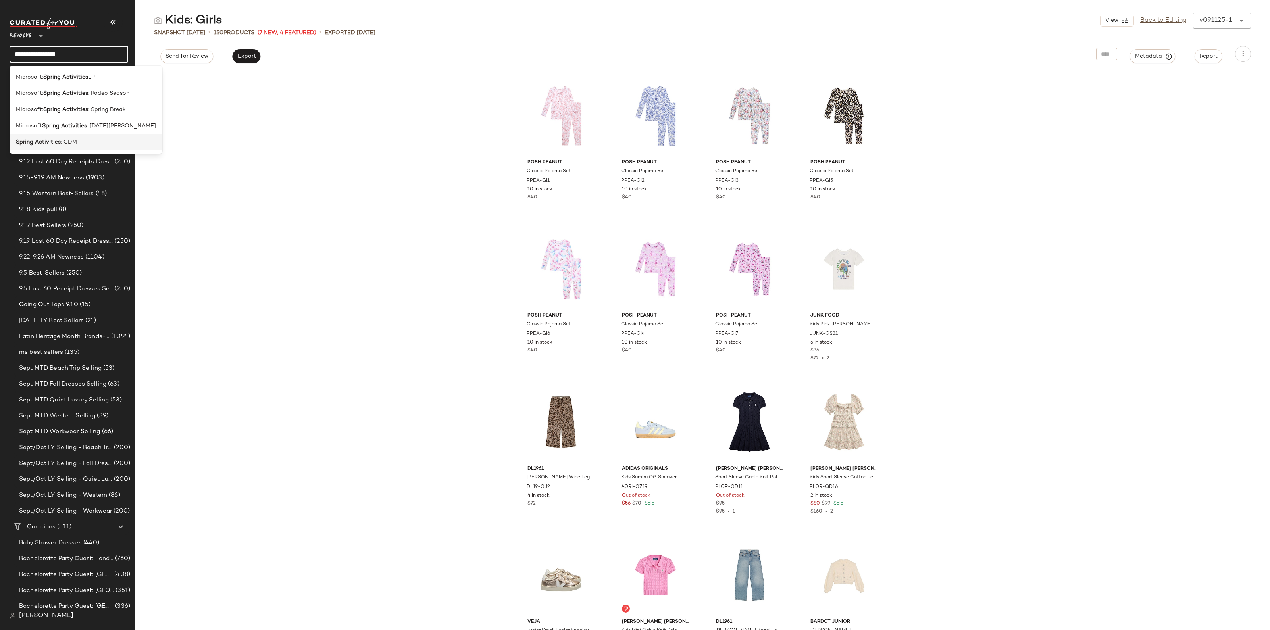
type input "**********"
click at [64, 141] on span ": CDM" at bounding box center [69, 142] width 16 height 8
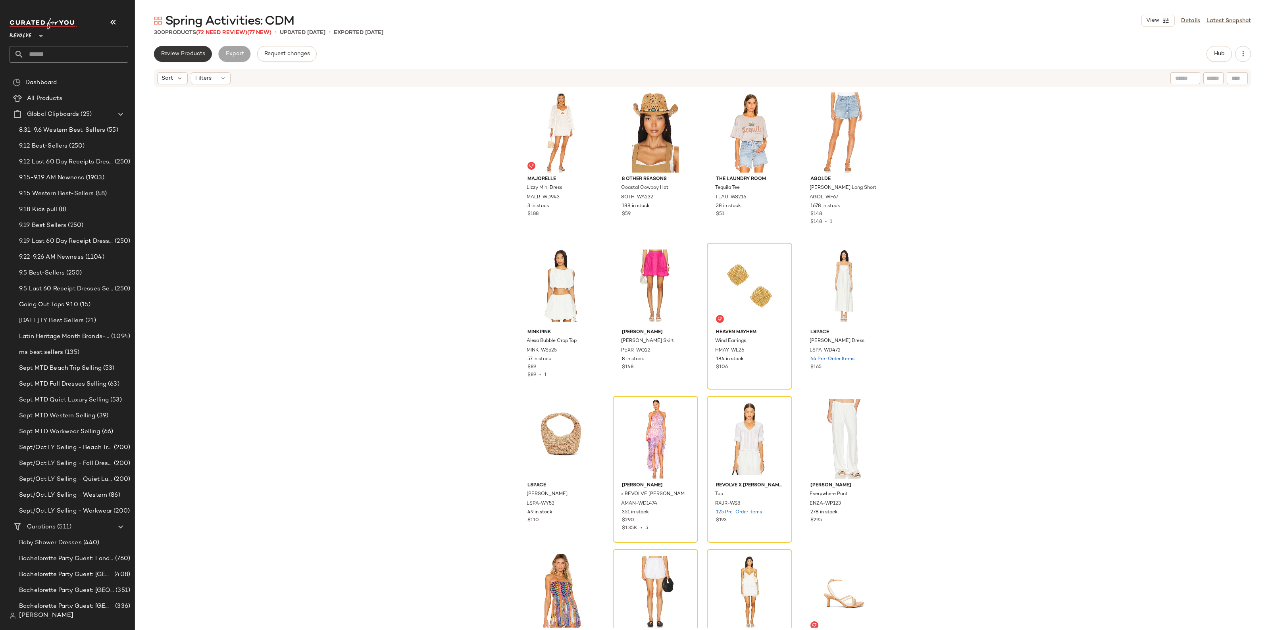
click at [181, 54] on span "Review Products" at bounding box center [183, 54] width 44 height 6
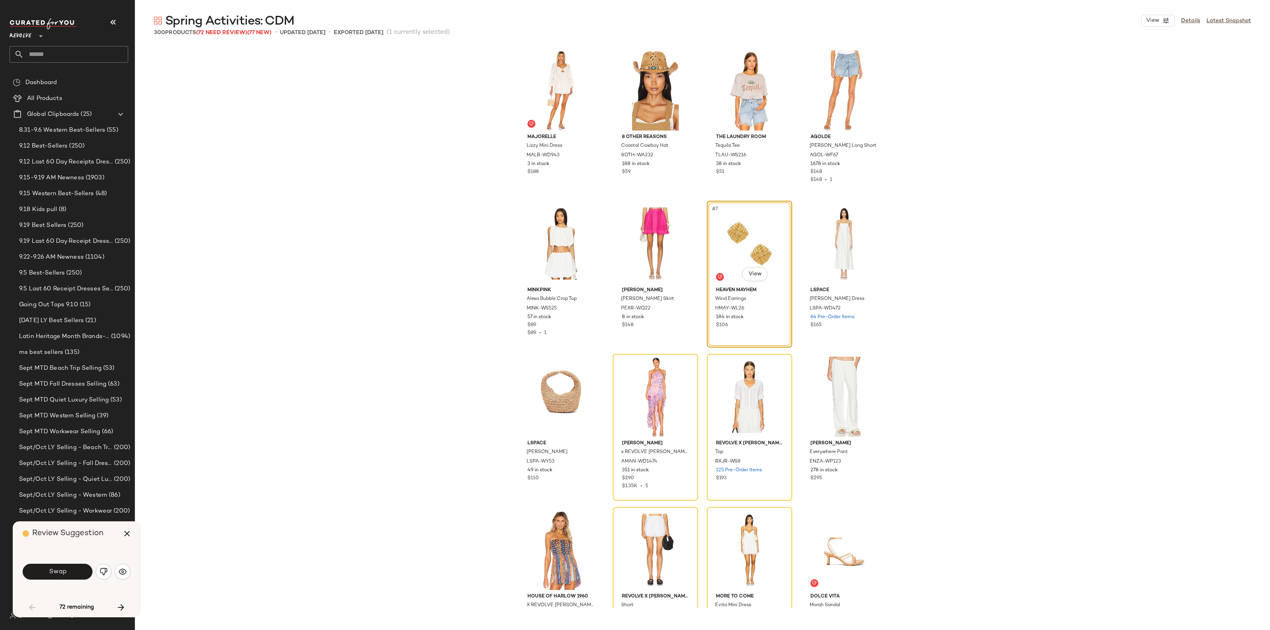
click at [54, 563] on div "Swap" at bounding box center [77, 571] width 108 height 19
click at [57, 568] on span "Swap" at bounding box center [57, 572] width 18 height 8
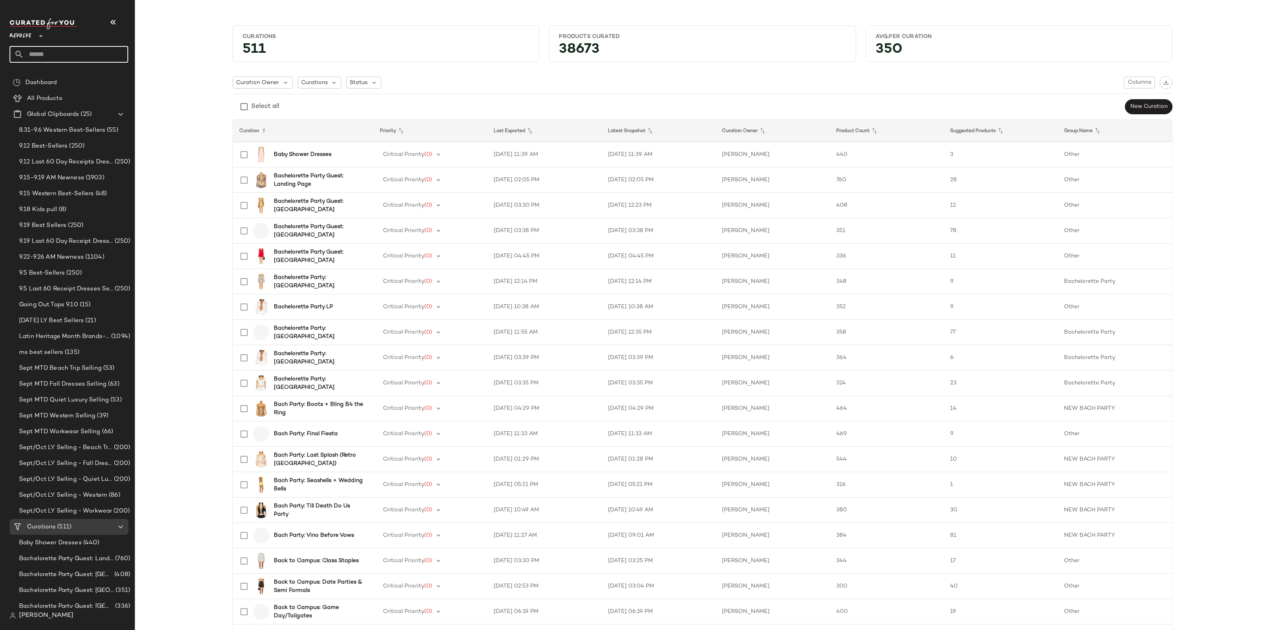
click at [48, 50] on input "text" at bounding box center [76, 54] width 104 height 17
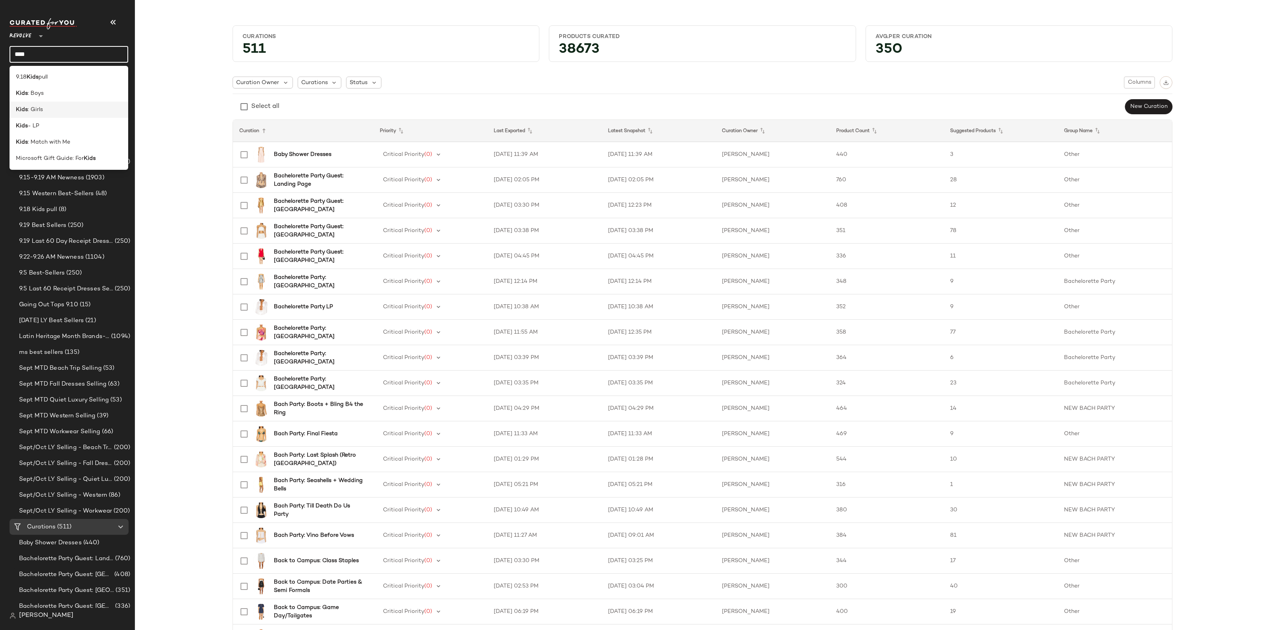
type input "****"
click at [31, 111] on span ": Girls" at bounding box center [35, 110] width 15 height 8
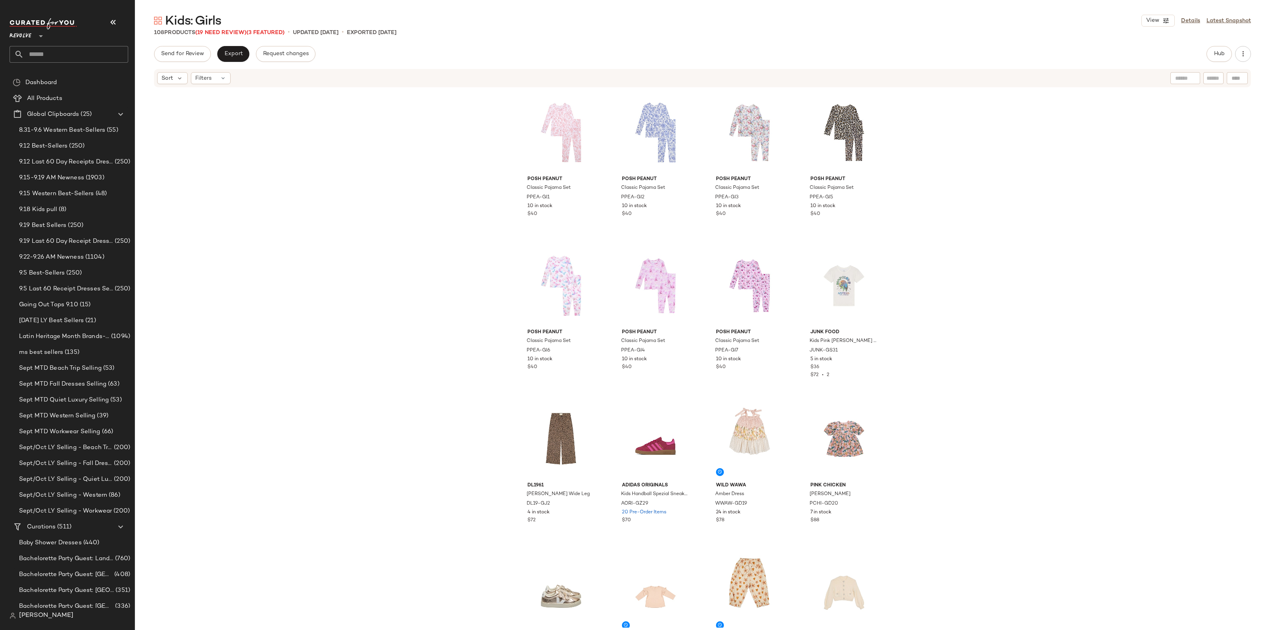
click at [198, 139] on div "Posh Peanut Classic Pajama Set PPEA-GI1 10 in stock $40 Posh Peanut Classic Paj…" at bounding box center [702, 358] width 1135 height 540
click at [1244, 50] on icon "button" at bounding box center [1243, 54] width 8 height 8
click at [1102, 165] on div "Posh Peanut Classic Pajama Set PPEA-GI1 10 in stock $40 Posh Peanut Classic Paj…" at bounding box center [702, 358] width 1135 height 540
click at [1195, 20] on link "Details" at bounding box center [1190, 21] width 19 height 8
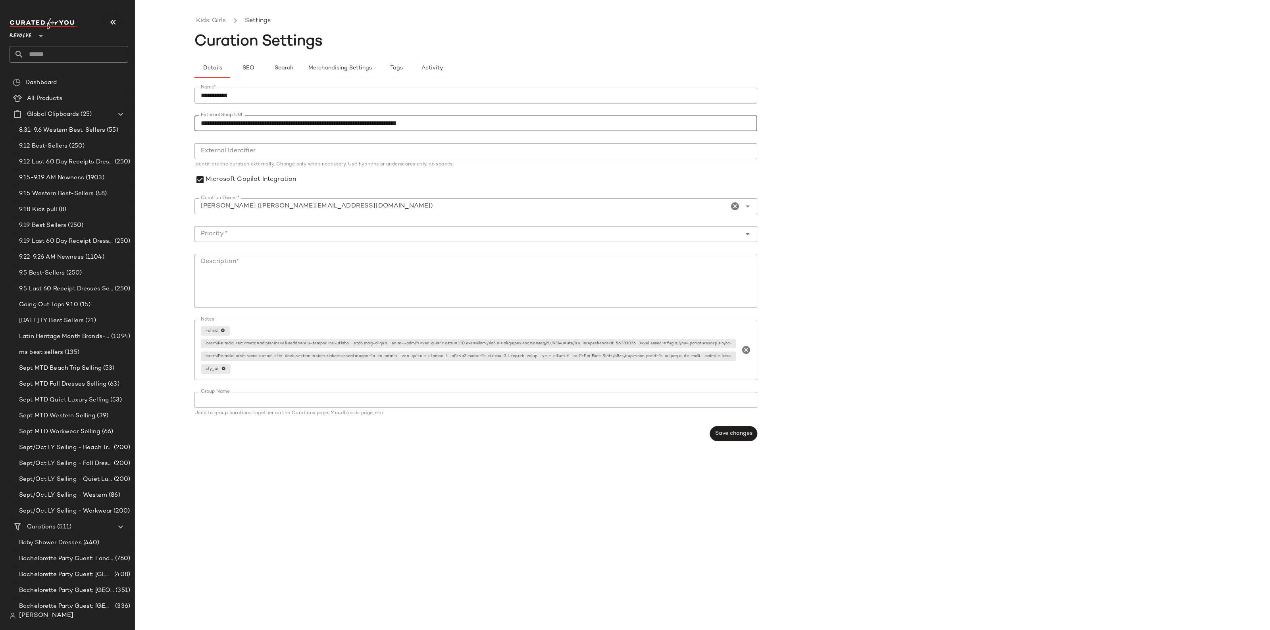
drag, startPoint x: 487, startPoint y: 122, endPoint x: 185, endPoint y: 139, distance: 301.8
click at [187, 139] on div "**********" at bounding box center [635, 322] width 1270 height 618
click at [206, 19] on link "Kids: Girls" at bounding box center [211, 21] width 30 height 10
